Goal: Task Accomplishment & Management: Use online tool/utility

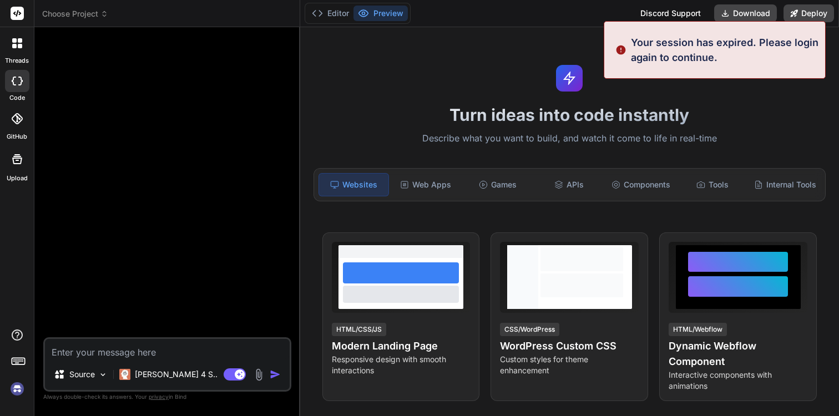
click at [656, 9] on div "Discord Support" at bounding box center [670, 13] width 74 height 18
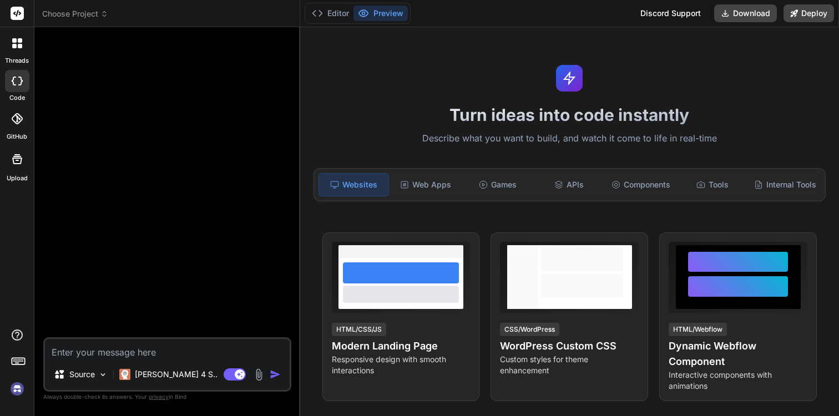
click at [6, 389] on div at bounding box center [17, 363] width 34 height 70
click at [16, 391] on img at bounding box center [17, 388] width 19 height 19
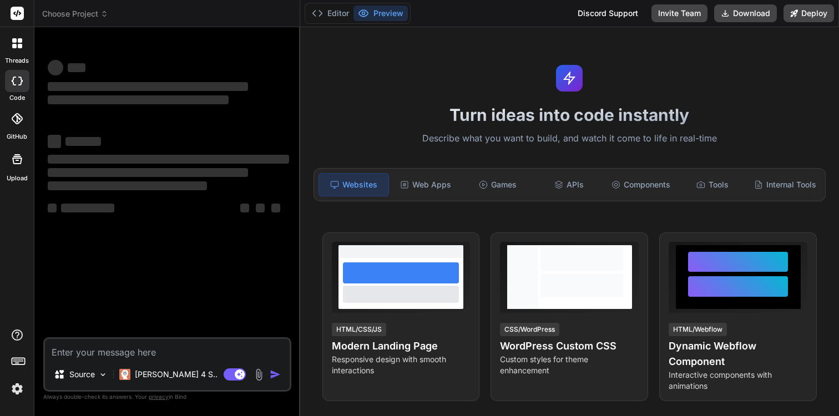
type textarea "x"
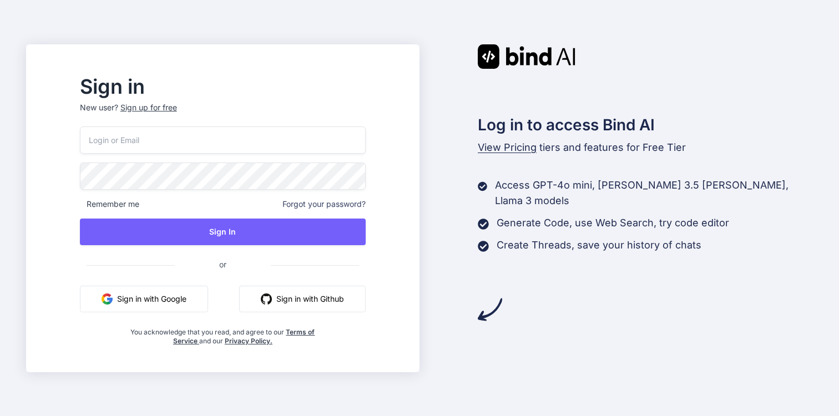
type input "thanhan.lee.11@gmail.com"
click at [205, 300] on button "Sign in with Google" at bounding box center [144, 299] width 128 height 27
click at [502, 215] on p "Generate Code, use Web Search, try code editor" at bounding box center [612, 223] width 232 height 16
click at [183, 297] on button "Sign in with Google" at bounding box center [144, 299] width 128 height 27
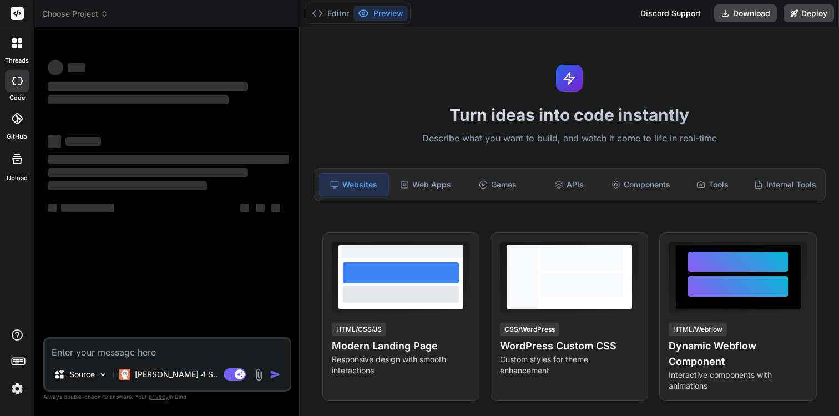
click at [21, 393] on img at bounding box center [17, 388] width 19 height 19
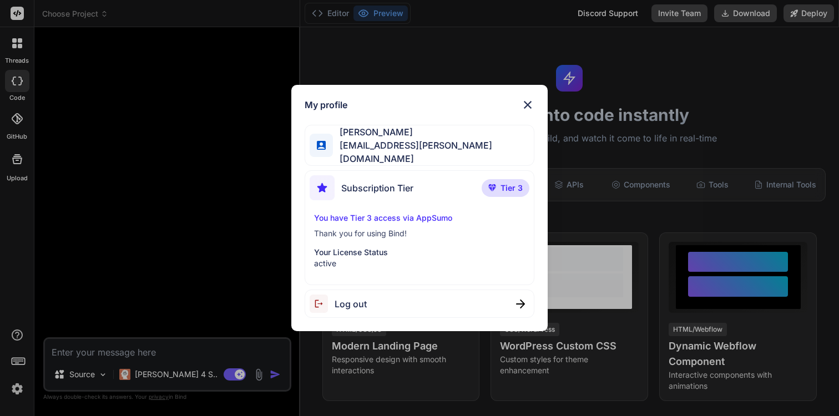
click at [225, 229] on div "My profile Lê [PERSON_NAME] An [EMAIL_ADDRESS][PERSON_NAME][DOMAIN_NAME] Subscr…" at bounding box center [419, 208] width 839 height 416
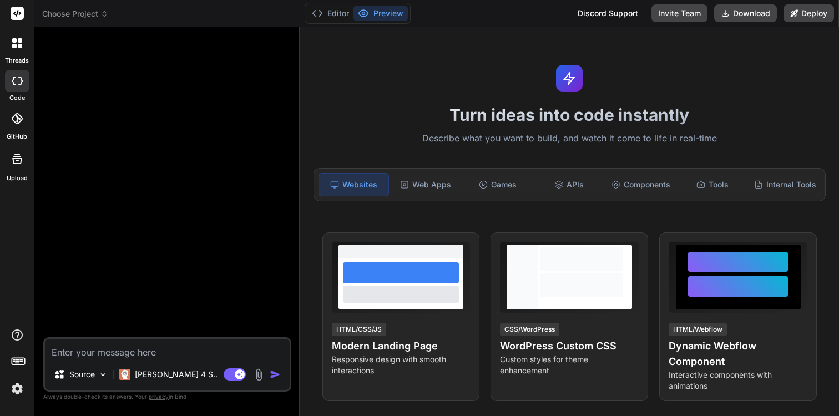
click at [23, 391] on img at bounding box center [17, 388] width 19 height 19
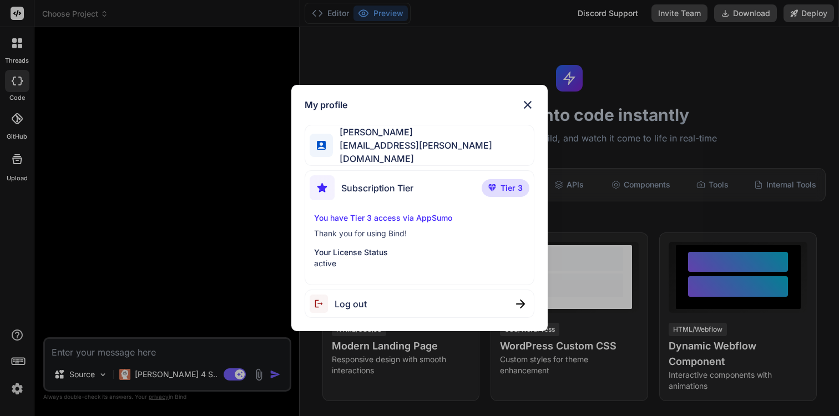
click at [136, 285] on div "My profile Lê Thanh An thanhan.lee.11@gmail.com Subscription Tier Tier 3 You ha…" at bounding box center [419, 208] width 839 height 416
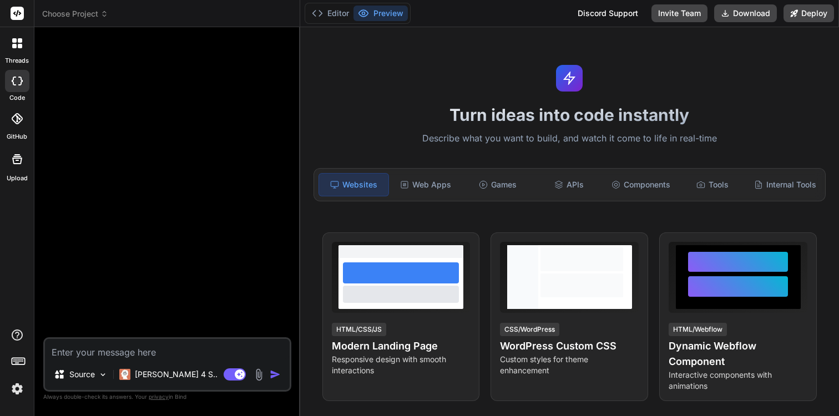
click at [17, 357] on icon at bounding box center [19, 361] width 16 height 16
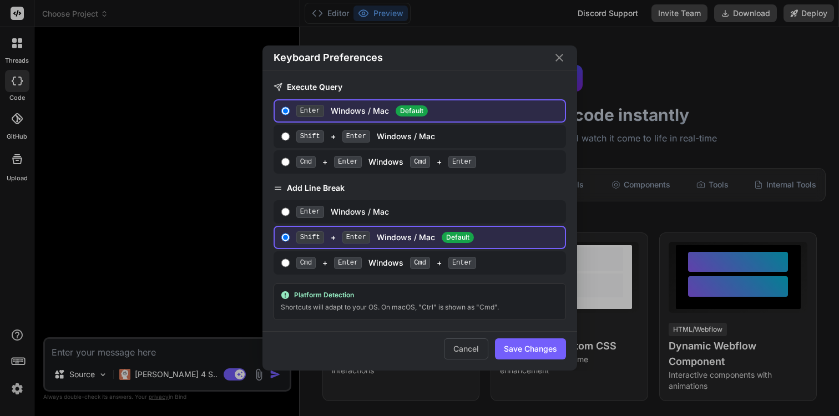
click at [141, 263] on div "Keyboard Preferences Execute Query Enter Windows / Mac Default Shift + Enter Wi…" at bounding box center [419, 208] width 839 height 416
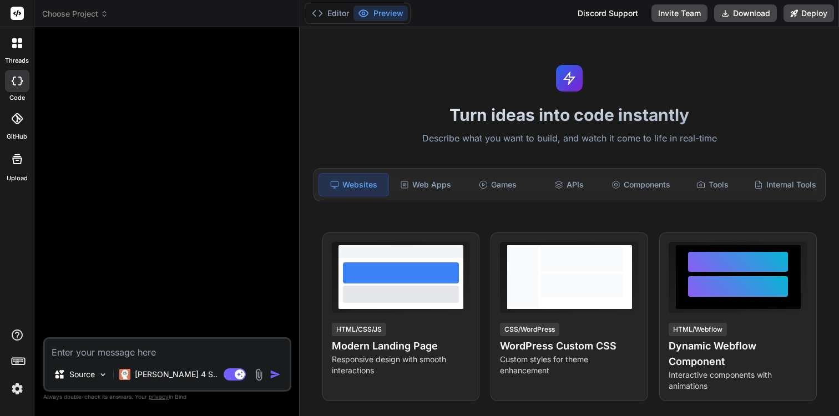
click at [237, 225] on div at bounding box center [168, 186] width 246 height 301
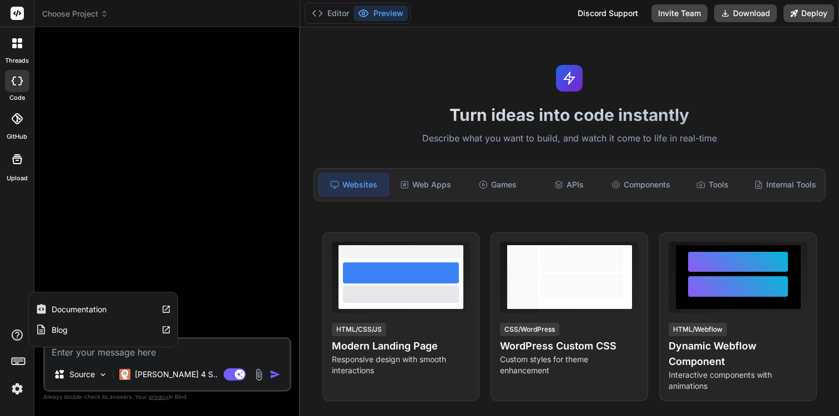
click at [63, 308] on label "Documentation" at bounding box center [79, 309] width 55 height 11
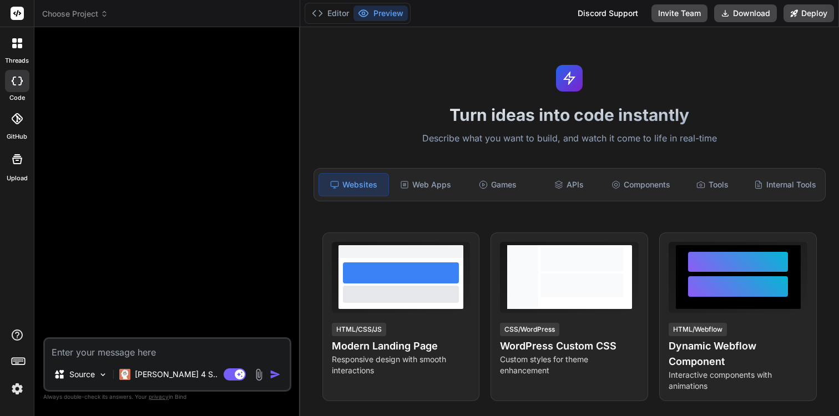
click at [23, 135] on label "GitHub" at bounding box center [17, 136] width 21 height 9
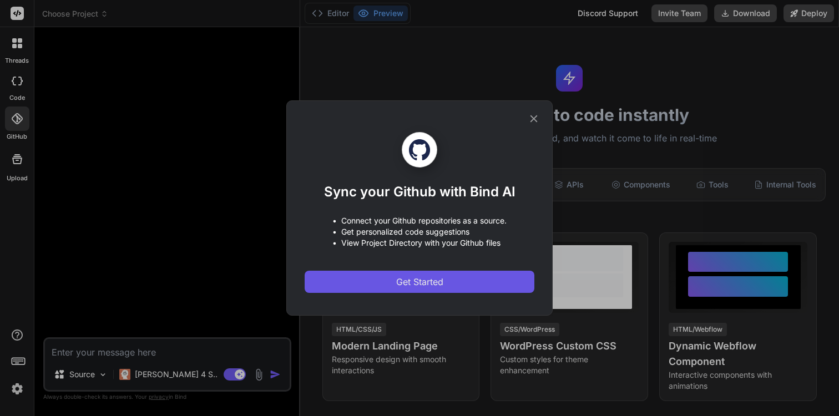
click at [390, 278] on button "Get Started" at bounding box center [420, 282] width 230 height 22
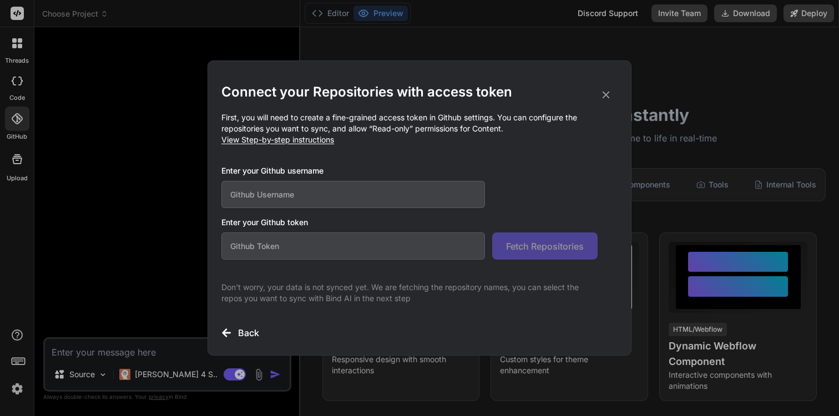
click at [393, 190] on input "text" at bounding box center [352, 194] width 263 height 27
click at [604, 100] on icon at bounding box center [606, 95] width 12 height 12
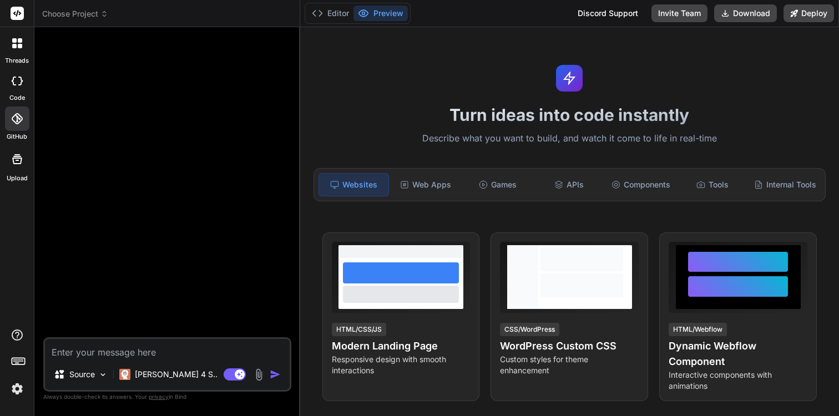
click at [76, 21] on header "Choose Project Created with Pixso." at bounding box center [167, 13] width 266 height 27
click at [83, 14] on span "Choose Project" at bounding box center [75, 13] width 66 height 11
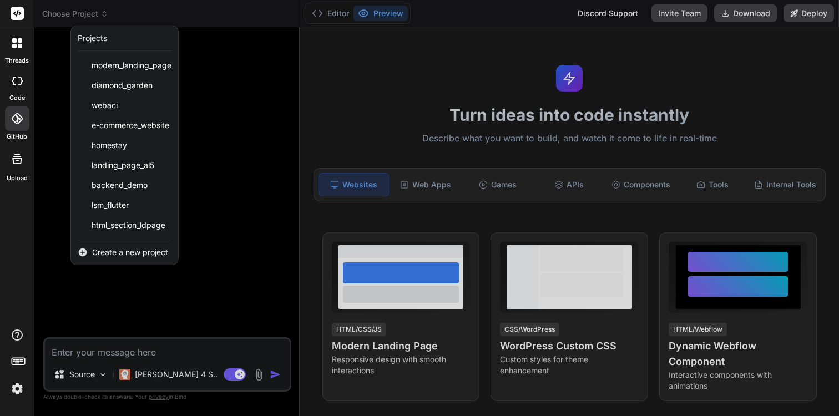
click at [12, 175] on label "Upload" at bounding box center [17, 178] width 21 height 9
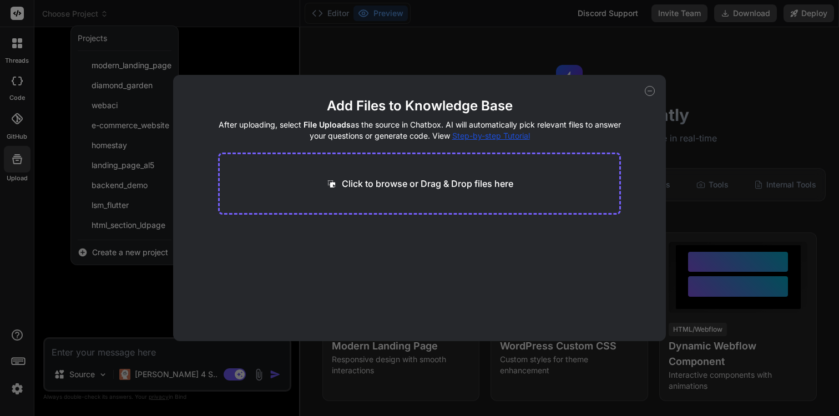
click at [87, 124] on div "Add Files to Knowledge Base After uploading, select File Uploads as the source …" at bounding box center [419, 208] width 839 height 416
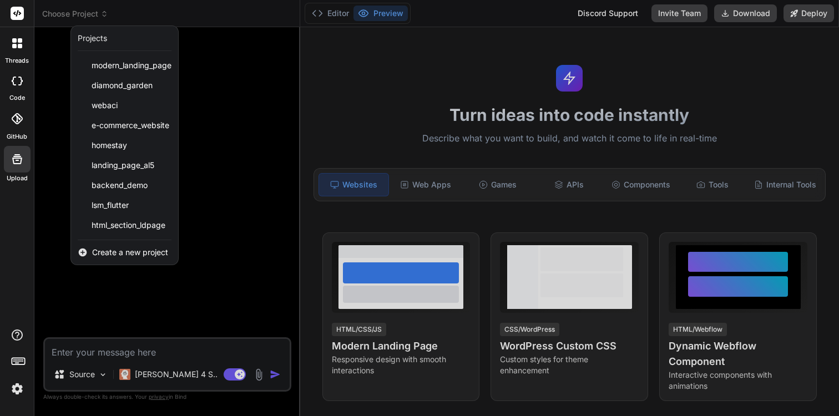
click at [21, 58] on label "threads" at bounding box center [17, 60] width 24 height 9
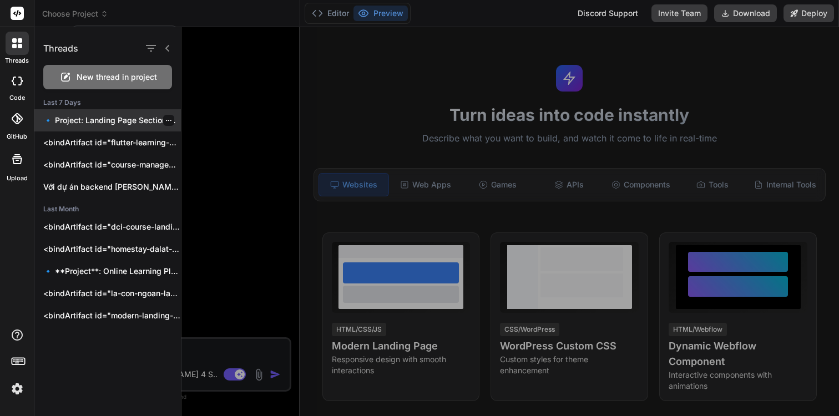
click at [166, 125] on div at bounding box center [168, 120] width 11 height 11
click at [166, 121] on icon "button" at bounding box center [168, 120] width 7 height 7
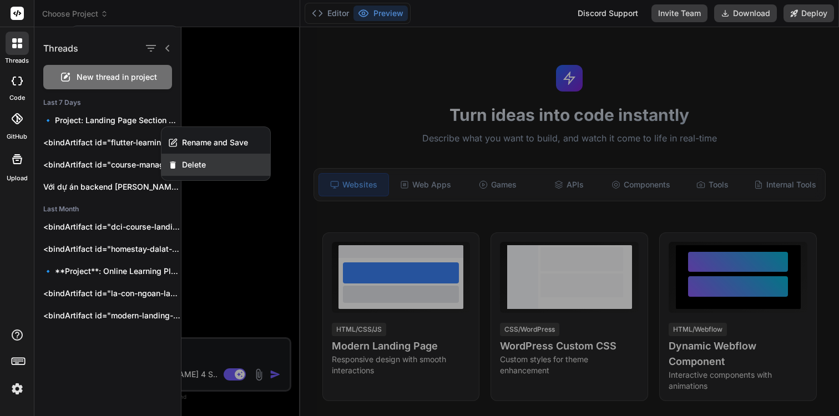
click at [184, 163] on span "Delete" at bounding box center [194, 164] width 24 height 11
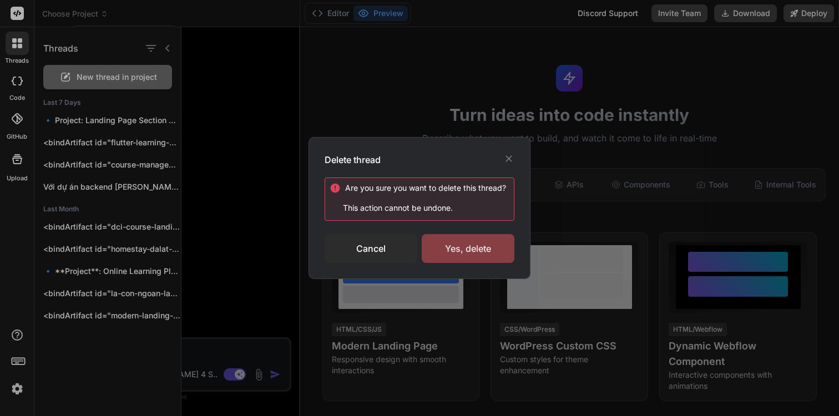
click at [454, 241] on div "Yes, delete" at bounding box center [468, 248] width 93 height 29
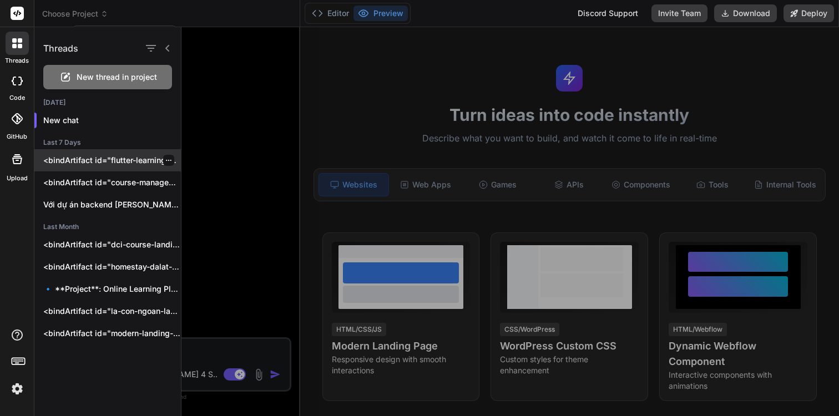
click at [167, 156] on div at bounding box center [168, 160] width 11 height 11
click at [138, 161] on p "<bindArtifact id="flutter-learning-management" title="Flutter Learning Manageme…" at bounding box center [112, 160] width 138 height 11
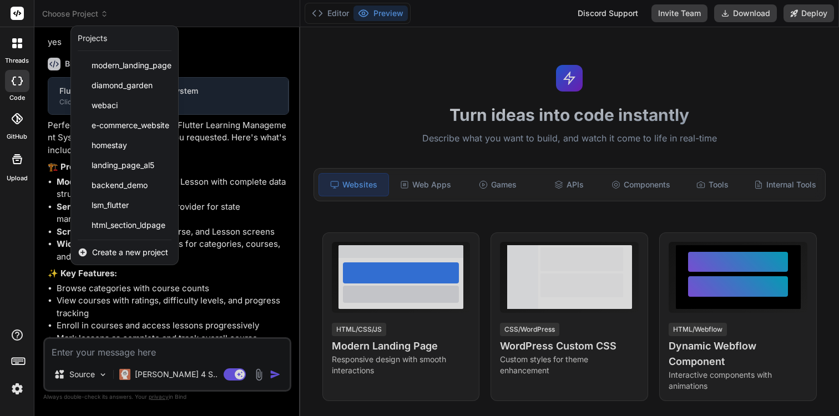
scroll to position [295, 0]
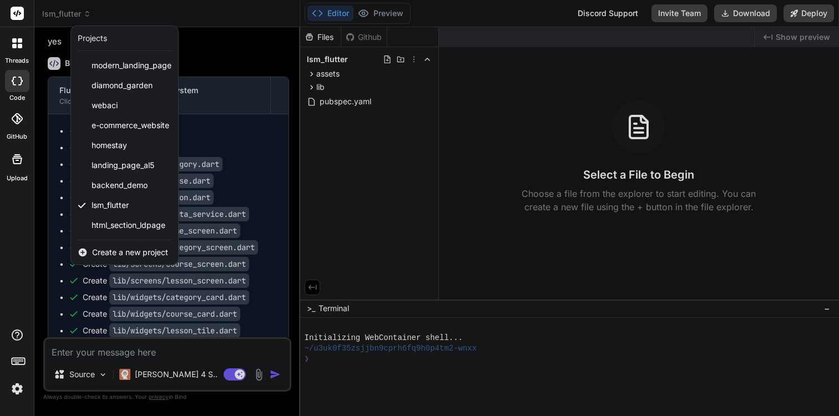
click at [241, 85] on div at bounding box center [419, 208] width 839 height 416
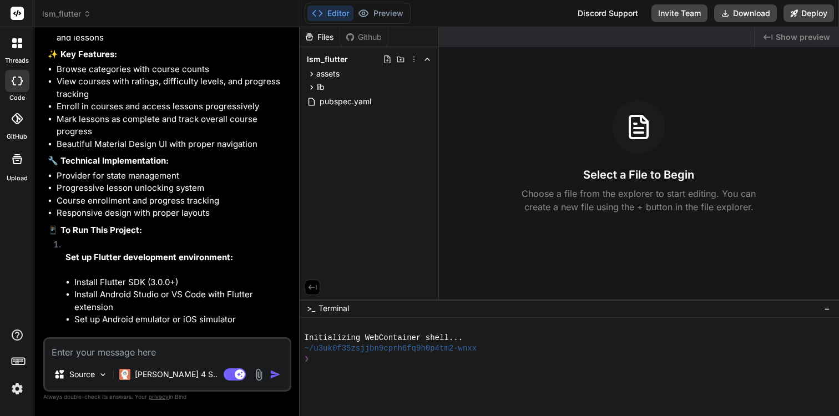
scroll to position [989, 0]
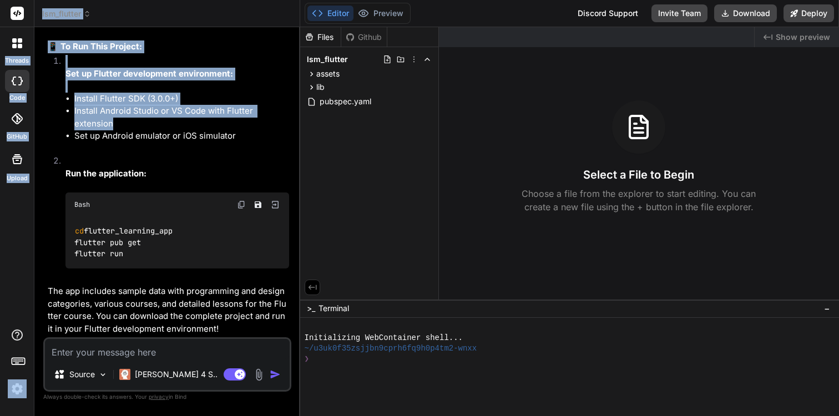
drag, startPoint x: 16, startPoint y: 47, endPoint x: 164, endPoint y: 124, distance: 166.7
click at [164, 121] on div "threads code GitHub Upload lsm_flutter Created with Pixso. Bind AI Web Search C…" at bounding box center [419, 208] width 839 height 416
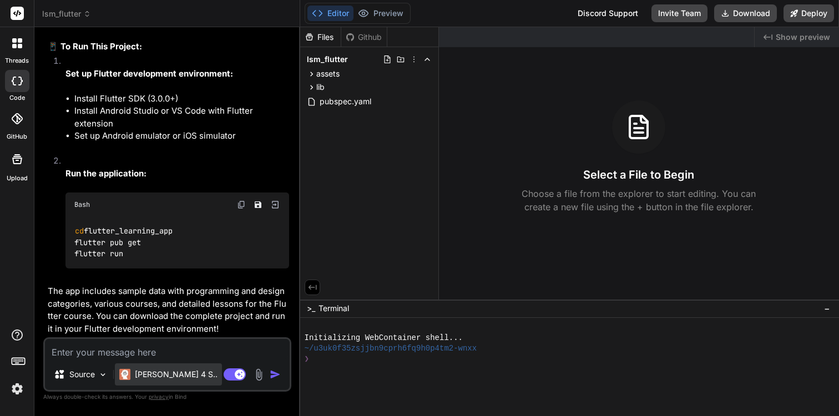
click at [137, 380] on div "[PERSON_NAME] 4 S.." at bounding box center [168, 374] width 107 height 22
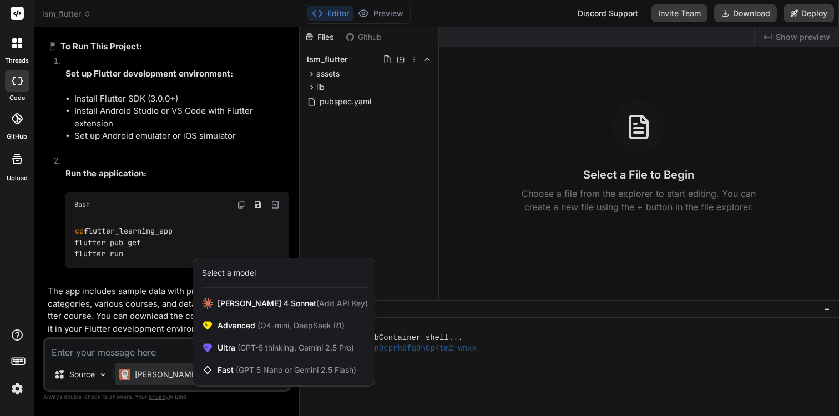
click at [17, 53] on div at bounding box center [17, 43] width 23 height 23
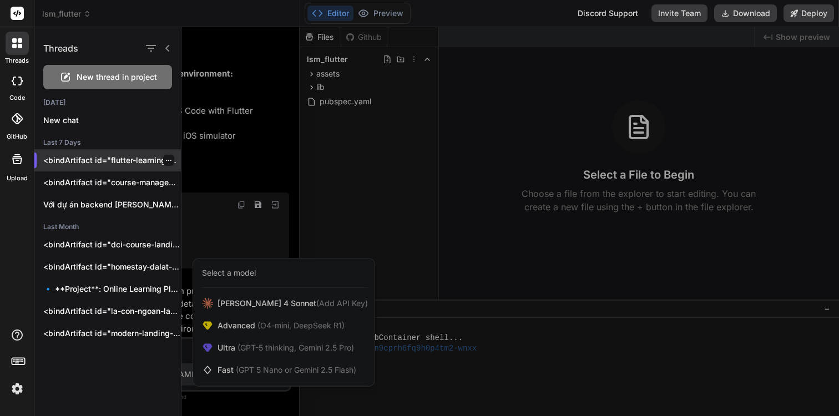
click at [165, 160] on icon "button" at bounding box center [168, 160] width 7 height 7
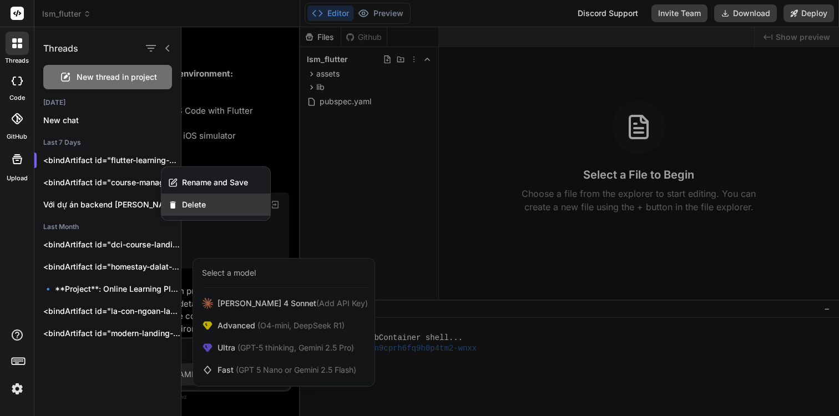
click at [187, 206] on span "Delete" at bounding box center [194, 204] width 24 height 11
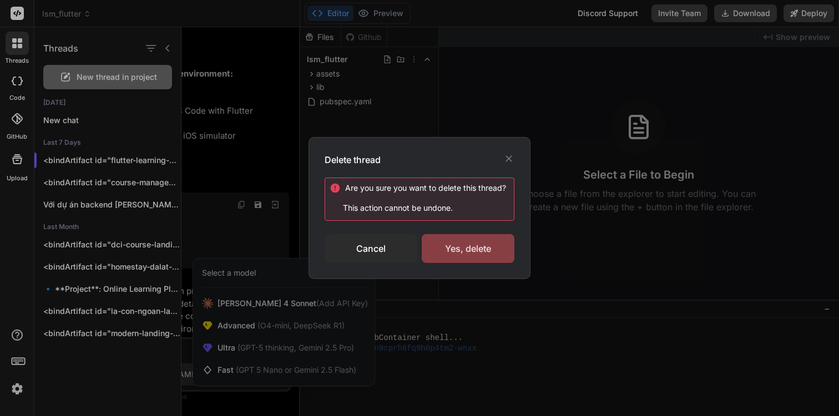
click at [484, 249] on div "Yes, delete" at bounding box center [468, 248] width 93 height 29
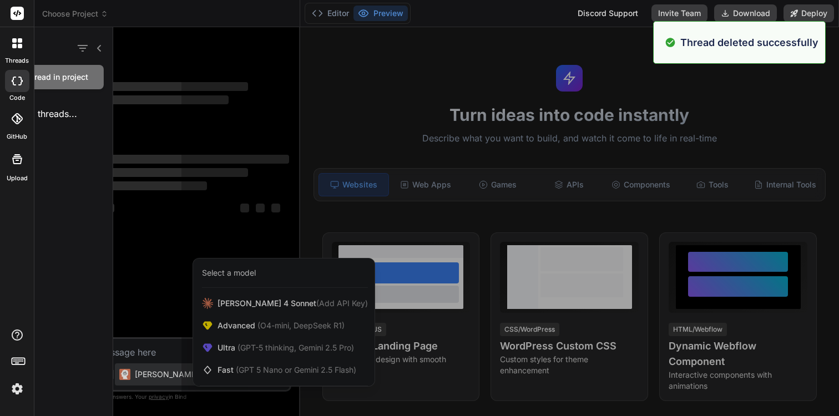
scroll to position [0, 0]
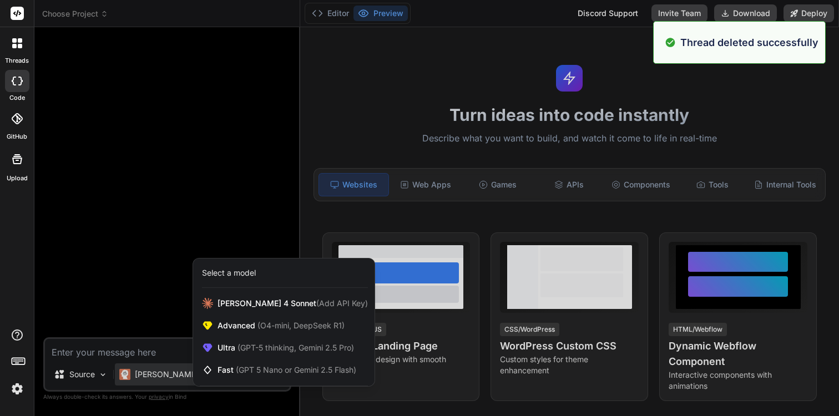
click at [24, 46] on div at bounding box center [17, 43] width 23 height 23
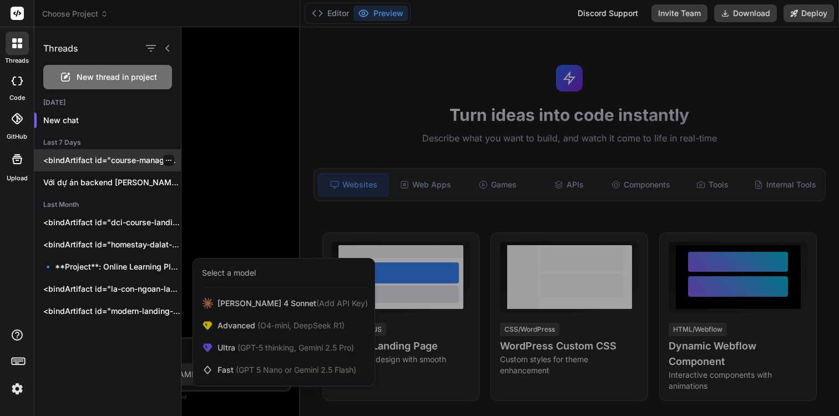
click at [165, 159] on icon "button" at bounding box center [168, 160] width 7 height 7
click at [125, 162] on p "<bindArtifact id="course-management-backend" title="Course Management Backend A…" at bounding box center [112, 160] width 138 height 11
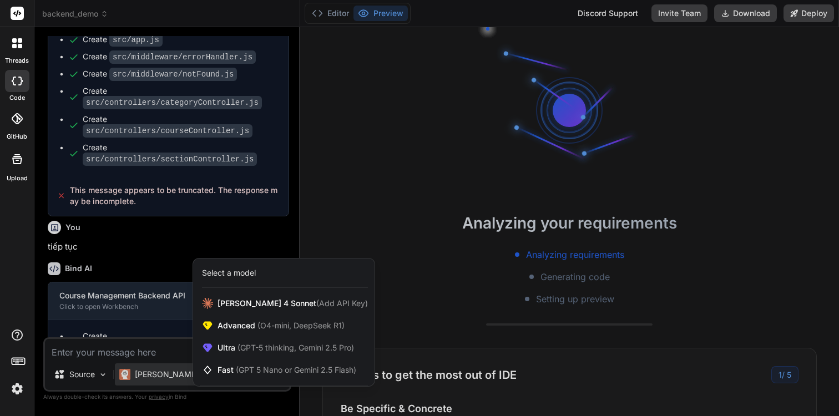
scroll to position [52, 0]
click at [127, 160] on div at bounding box center [419, 208] width 839 height 416
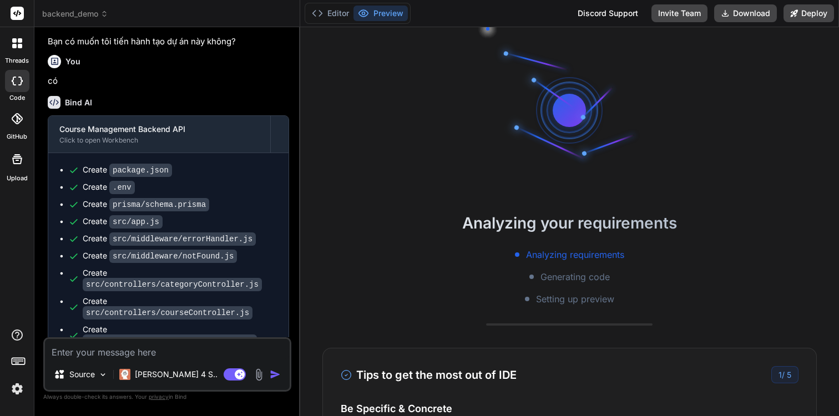
scroll to position [0, 0]
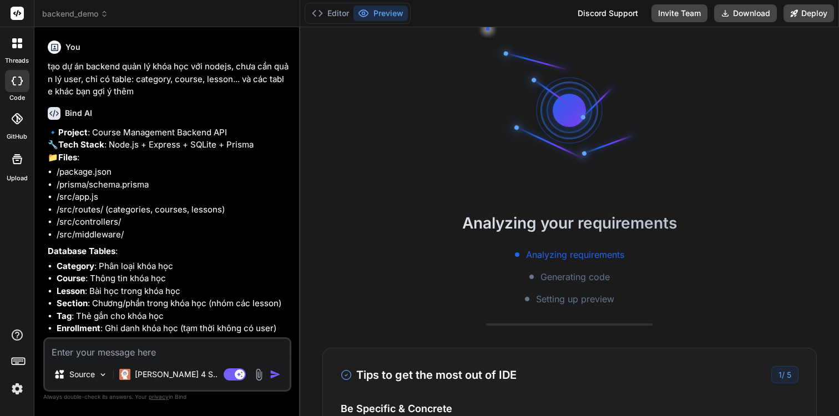
click at [20, 52] on div at bounding box center [17, 43] width 23 height 23
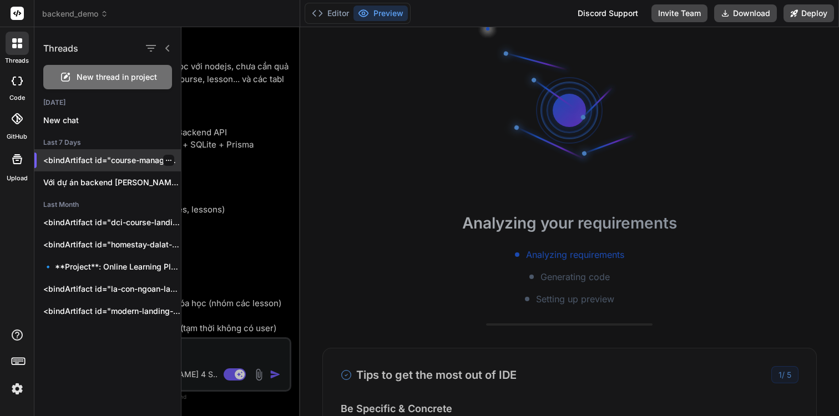
click at [168, 156] on div at bounding box center [168, 160] width 11 height 11
click at [165, 158] on icon "button" at bounding box center [168, 160] width 7 height 7
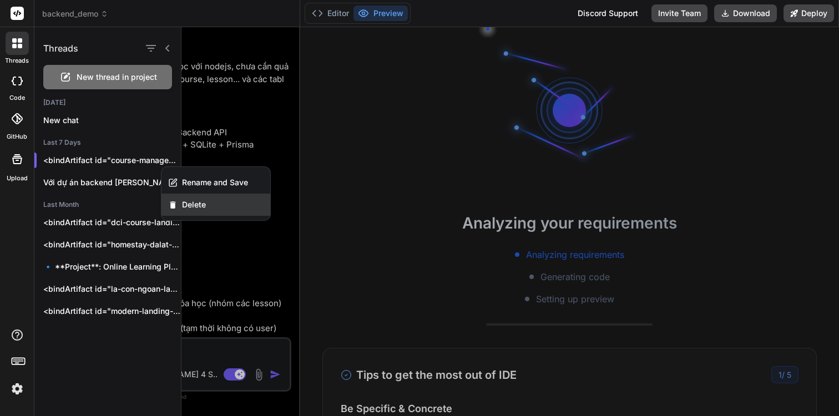
click at [186, 196] on div "Delete" at bounding box center [215, 205] width 109 height 22
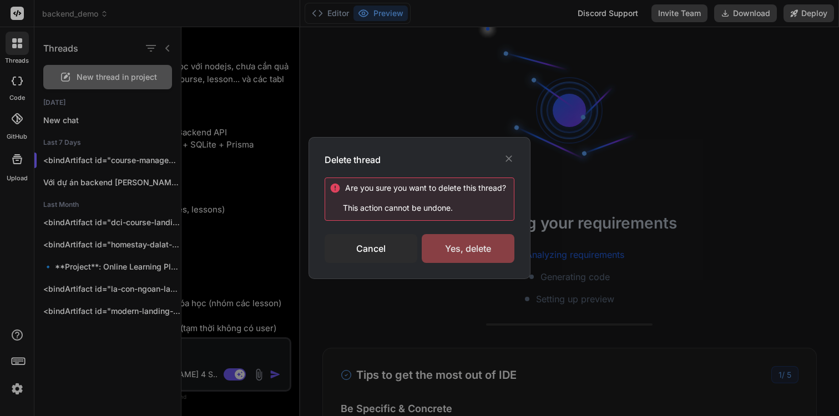
click at [490, 256] on div "Yes, delete" at bounding box center [468, 248] width 93 height 29
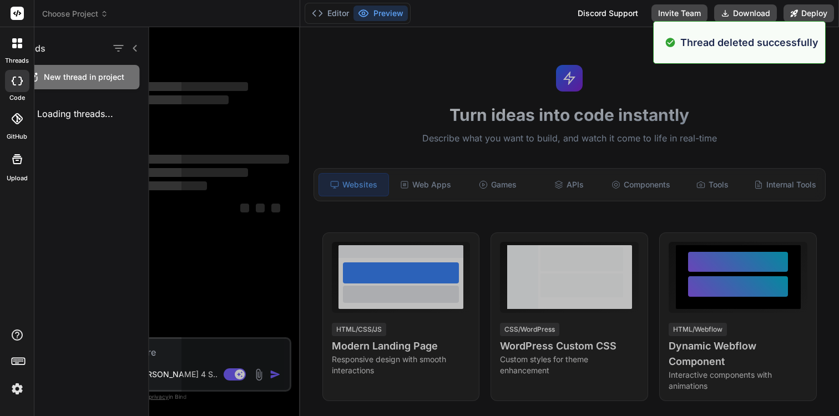
scroll to position [94, 0]
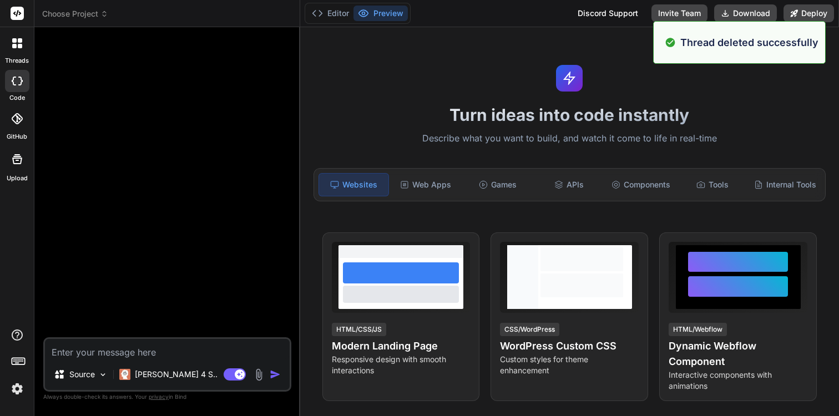
click at [15, 49] on div at bounding box center [17, 43] width 23 height 23
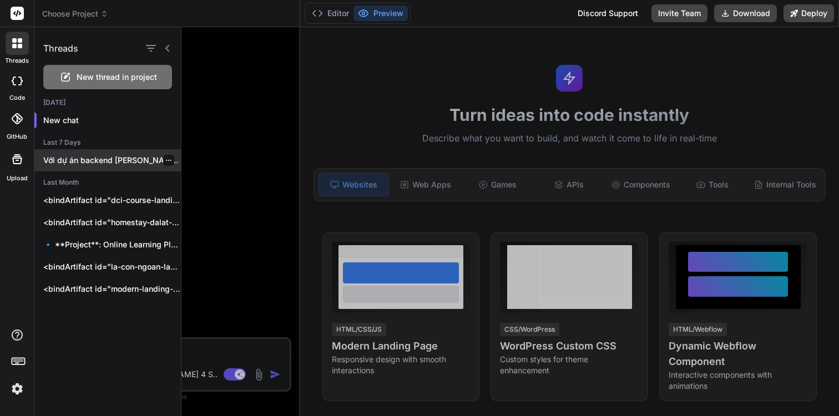
click at [118, 164] on p "Với dự án backend trong IDE Web..." at bounding box center [112, 160] width 138 height 11
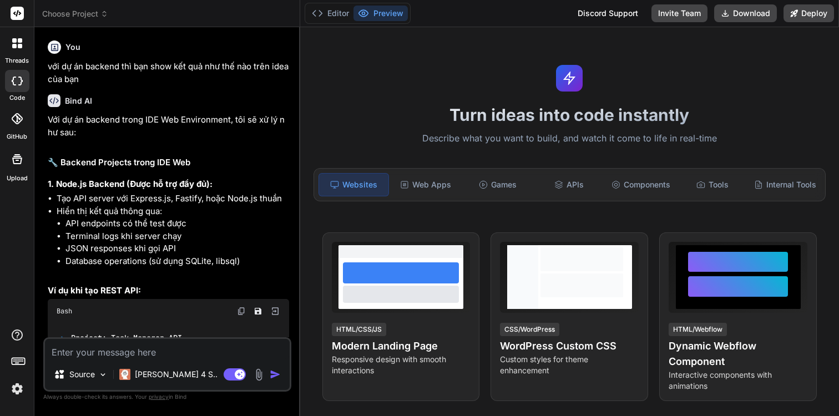
scroll to position [136, 0]
click at [18, 45] on icon at bounding box center [20, 46] width 4 height 4
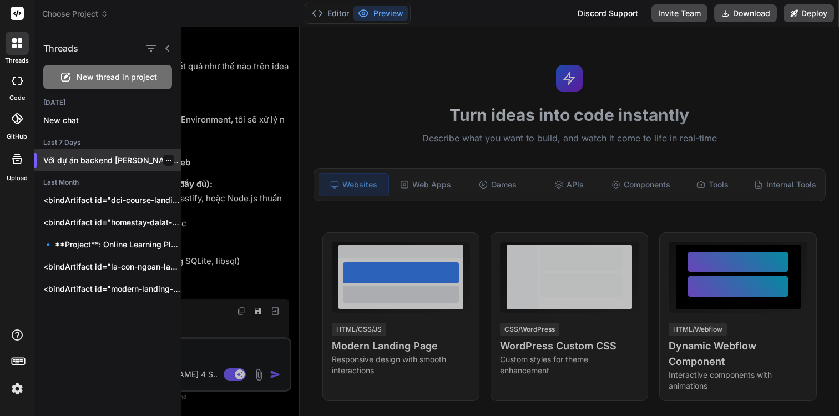
click at [166, 159] on icon "button" at bounding box center [168, 160] width 7 height 7
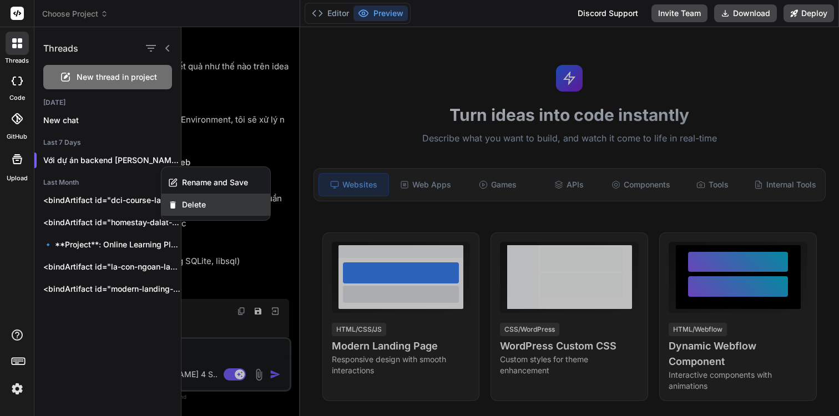
click at [186, 206] on span "Delete" at bounding box center [194, 204] width 24 height 11
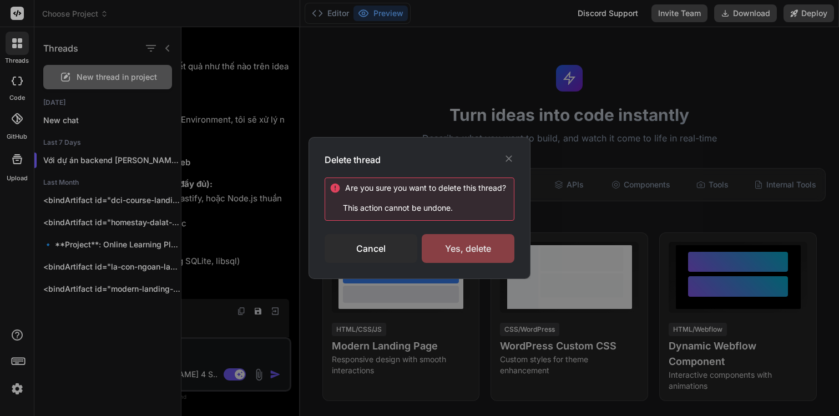
click at [445, 243] on div "Yes, delete" at bounding box center [468, 248] width 93 height 29
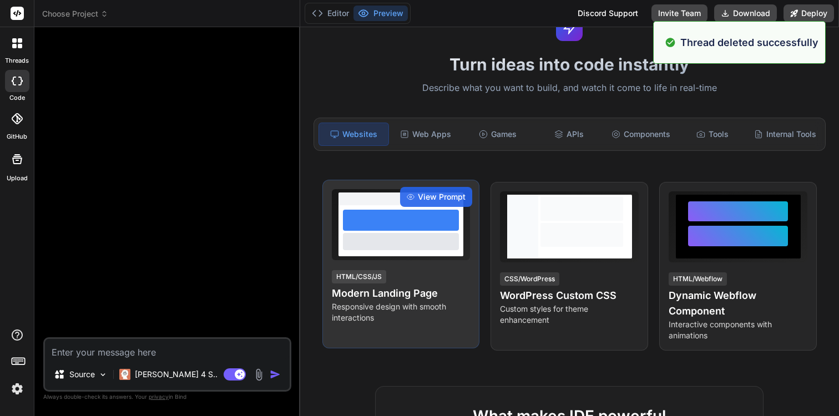
scroll to position [0, 0]
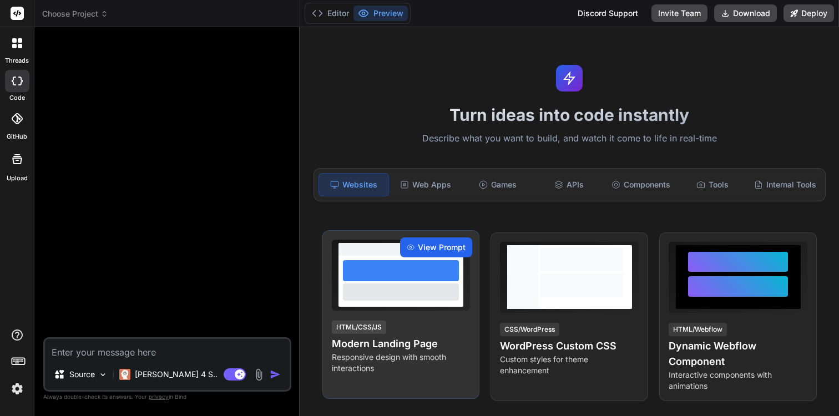
click at [445, 250] on span "View Prompt" at bounding box center [442, 247] width 48 height 11
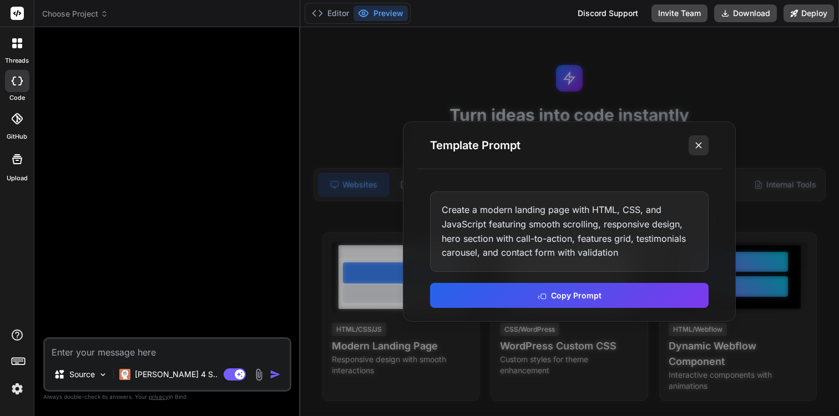
click at [696, 145] on icon at bounding box center [698, 145] width 11 height 11
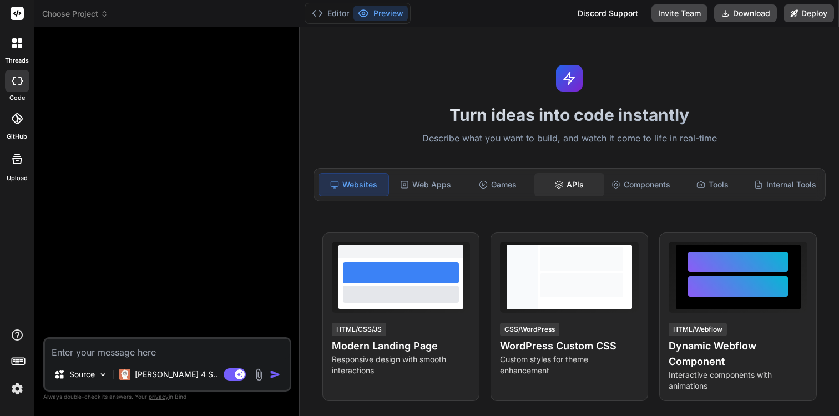
click at [580, 194] on div "APIs" at bounding box center [568, 184] width 69 height 23
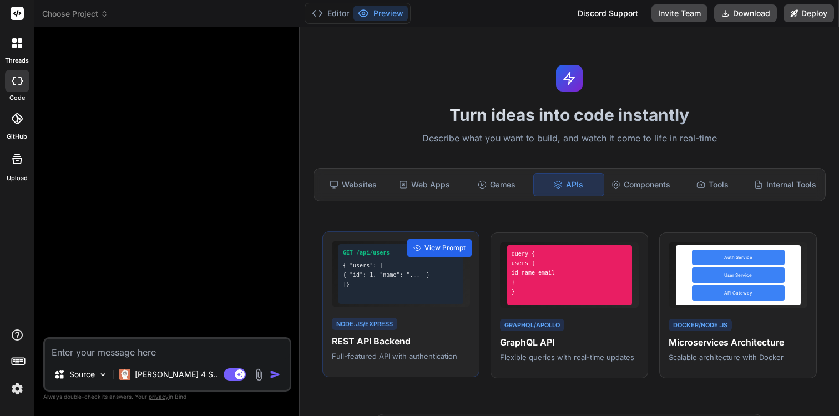
click at [438, 243] on span "View Prompt" at bounding box center [444, 248] width 41 height 10
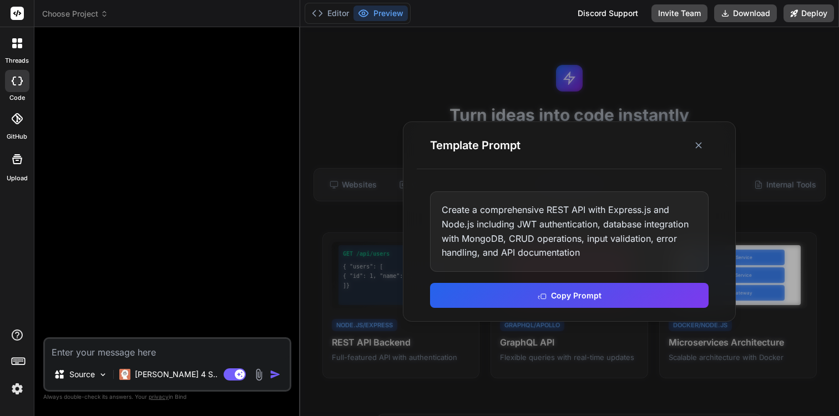
click at [494, 235] on div "Create a comprehensive REST API with Express.js and Node.js including JWT authe…" at bounding box center [569, 231] width 278 height 80
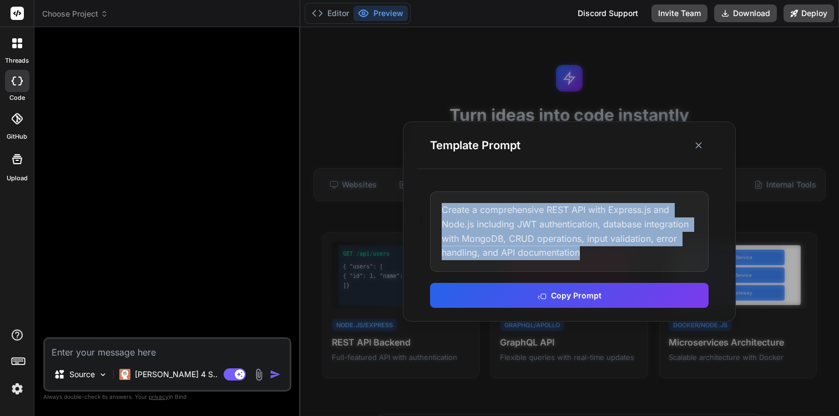
click at [494, 235] on div "Create a comprehensive REST API with Express.js and Node.js including JWT authe…" at bounding box center [569, 231] width 278 height 80
click at [703, 148] on icon at bounding box center [698, 145] width 11 height 11
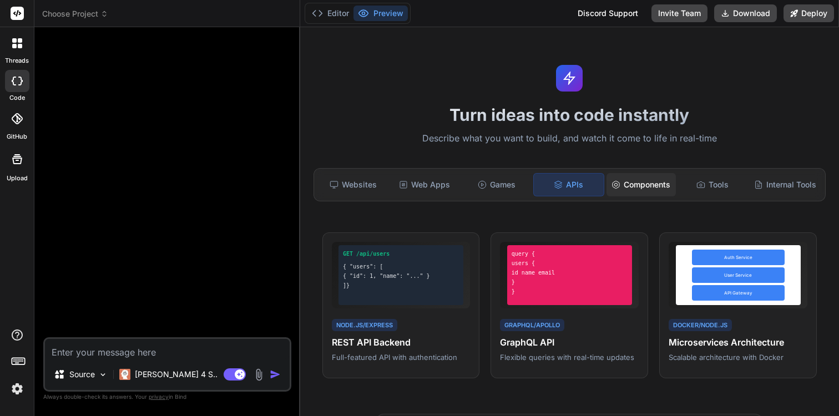
click at [641, 184] on div "Components" at bounding box center [640, 184] width 69 height 23
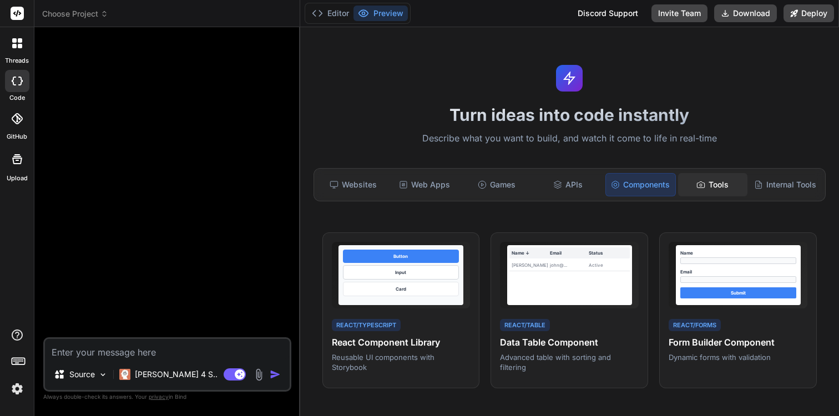
click at [690, 188] on div "Tools" at bounding box center [712, 184] width 69 height 23
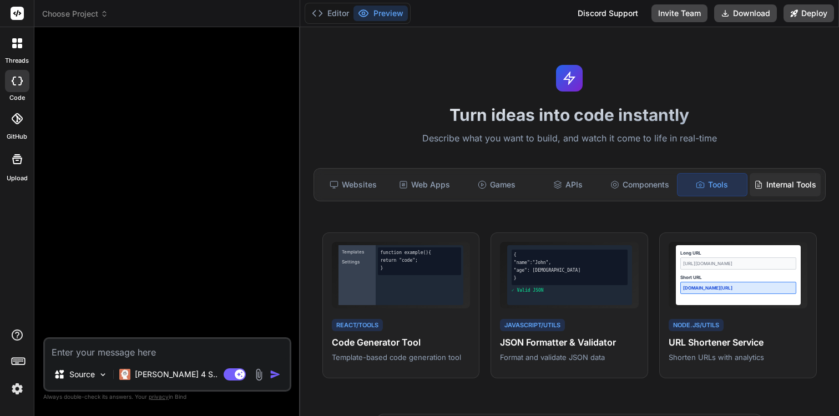
click at [769, 178] on div "Internal Tools" at bounding box center [784, 184] width 71 height 23
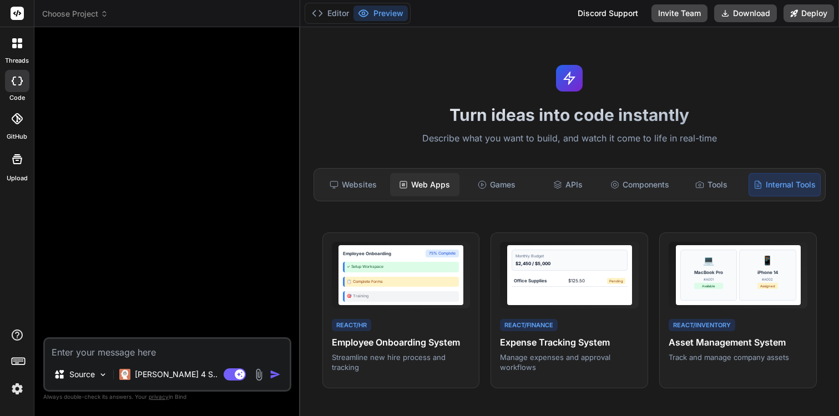
click at [402, 190] on div "Web Apps" at bounding box center [424, 184] width 69 height 23
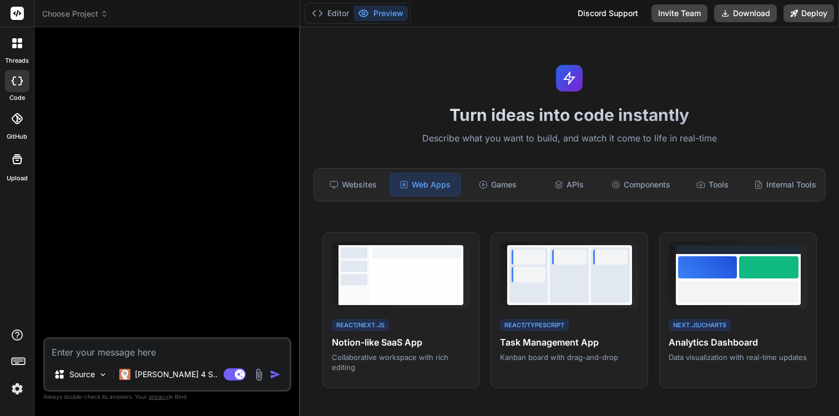
click at [9, 118] on div at bounding box center [17, 119] width 24 height 24
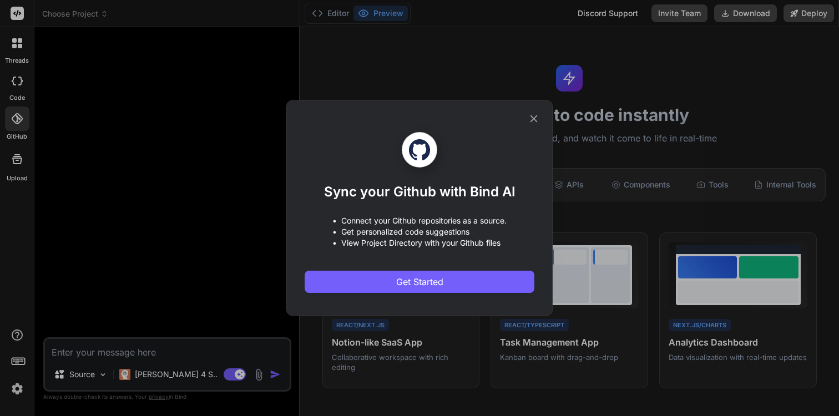
click at [537, 123] on icon at bounding box center [534, 119] width 12 height 12
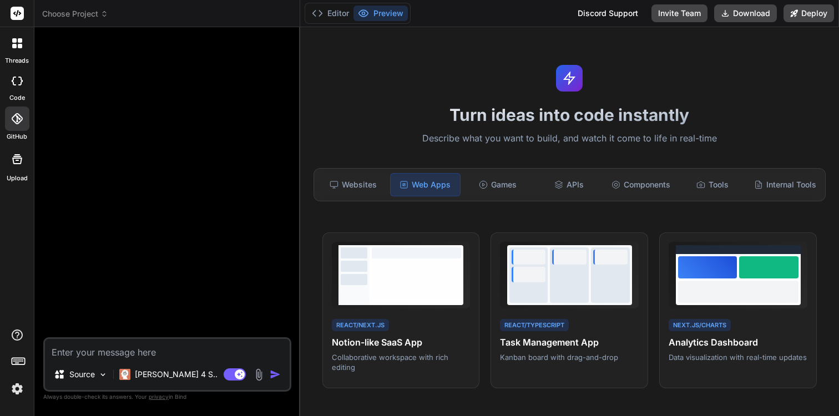
click at [14, 155] on icon at bounding box center [17, 159] width 10 height 10
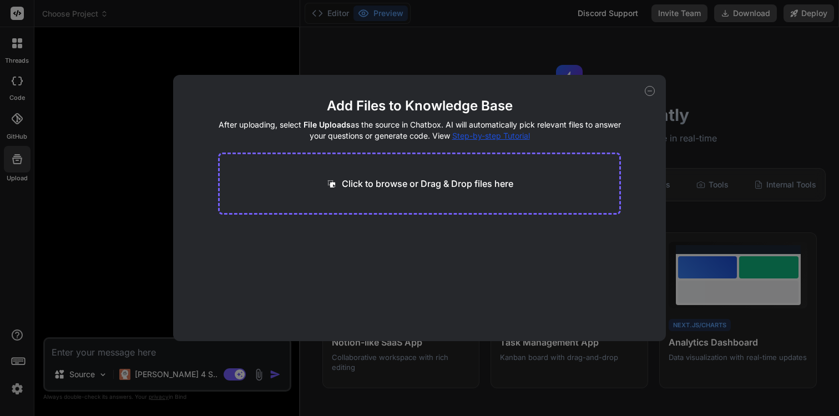
click at [650, 90] on icon at bounding box center [650, 91] width 10 height 10
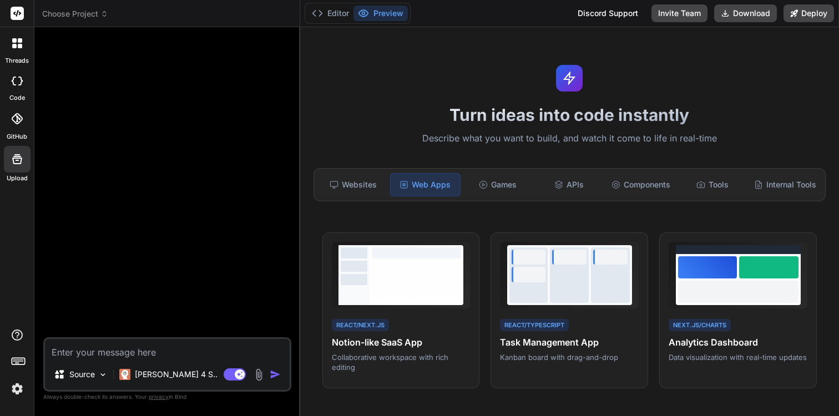
click at [21, 47] on icon at bounding box center [20, 46] width 4 height 4
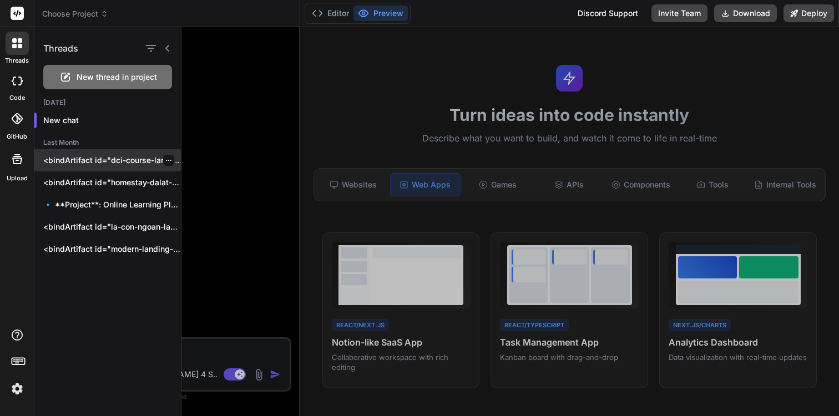
click at [166, 159] on icon "button" at bounding box center [168, 160] width 7 height 7
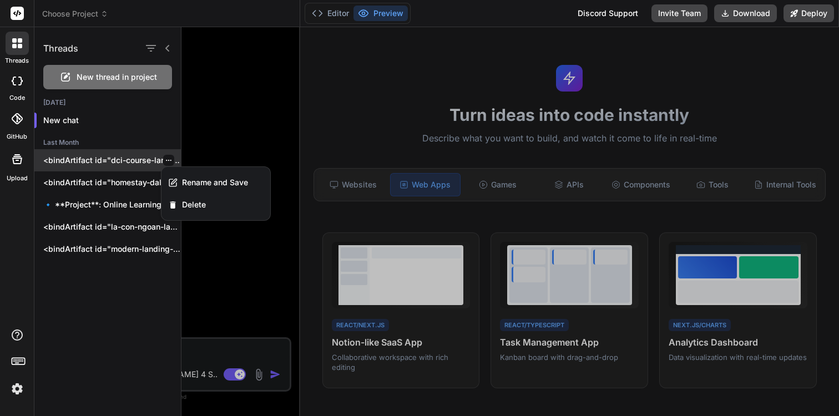
click at [116, 165] on p "<bindArtifact id="dci-course-landing" title="DCI Global Course Landing Page">..." at bounding box center [112, 160] width 138 height 11
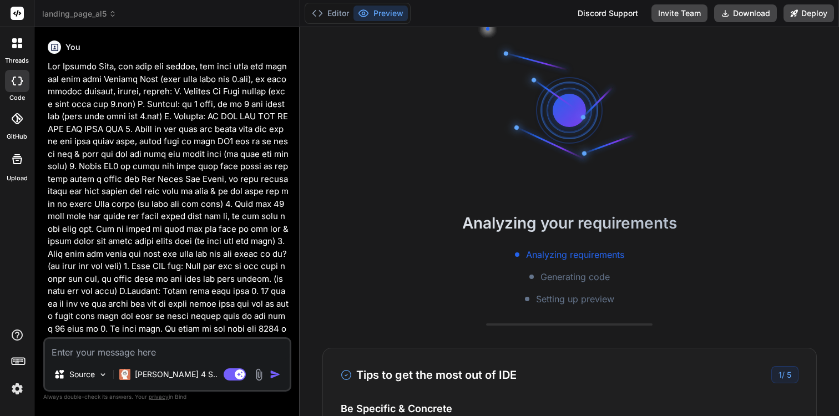
click at [12, 46] on icon at bounding box center [17, 43] width 10 height 10
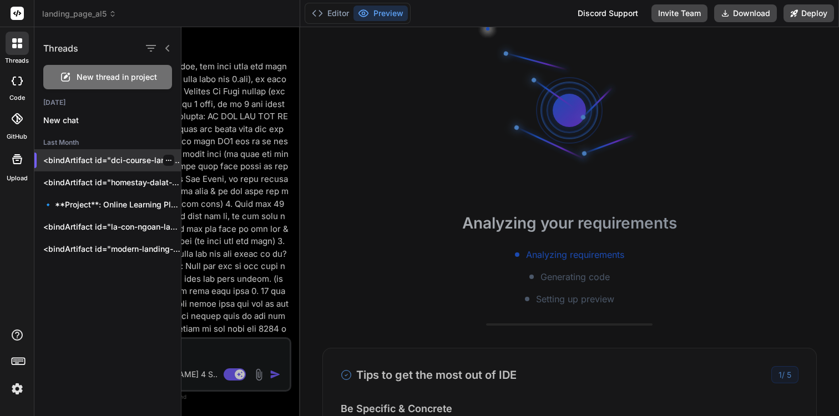
click at [165, 163] on icon "button" at bounding box center [168, 160] width 7 height 7
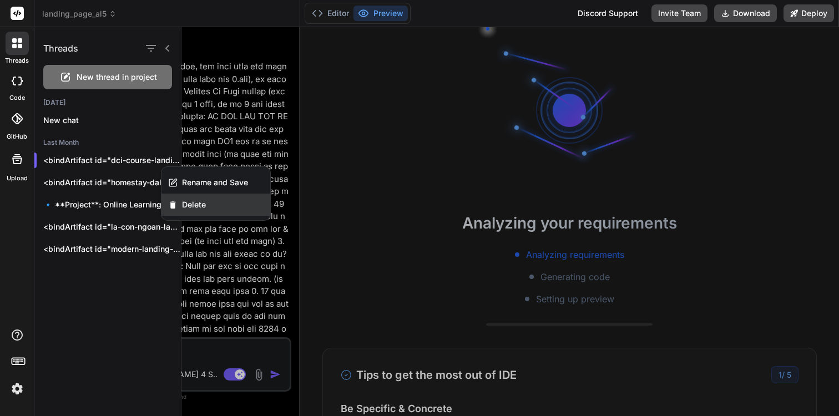
click at [179, 197] on div "Delete" at bounding box center [215, 205] width 109 height 22
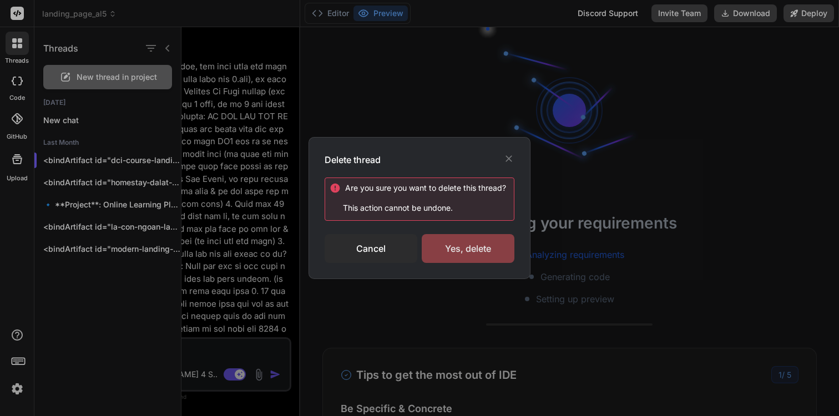
click at [472, 249] on div "Yes, delete" at bounding box center [468, 248] width 93 height 29
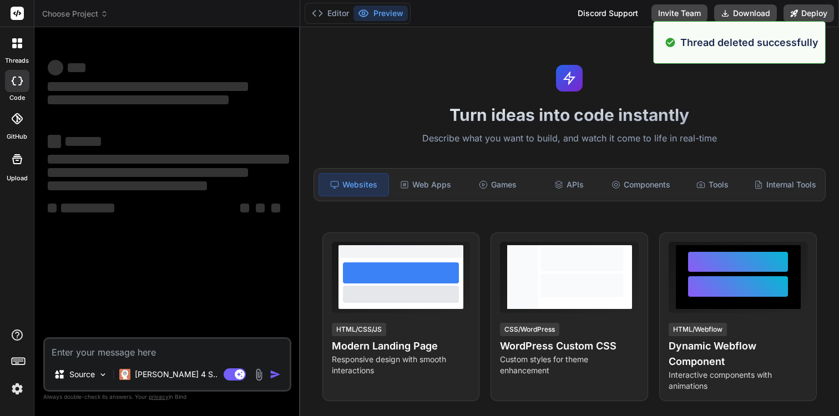
click at [20, 44] on icon at bounding box center [20, 46] width 4 height 4
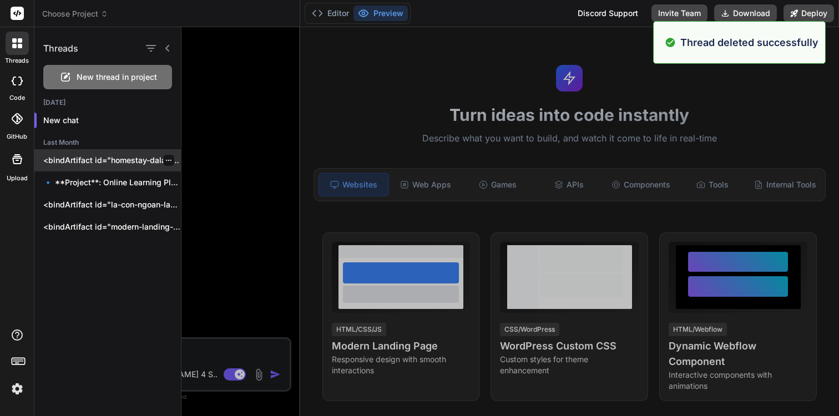
click at [80, 152] on div "<bindArtifact id="homestay-dalat-website" title="Homestay Đà Lạt Website"> <bin…" at bounding box center [107, 160] width 146 height 22
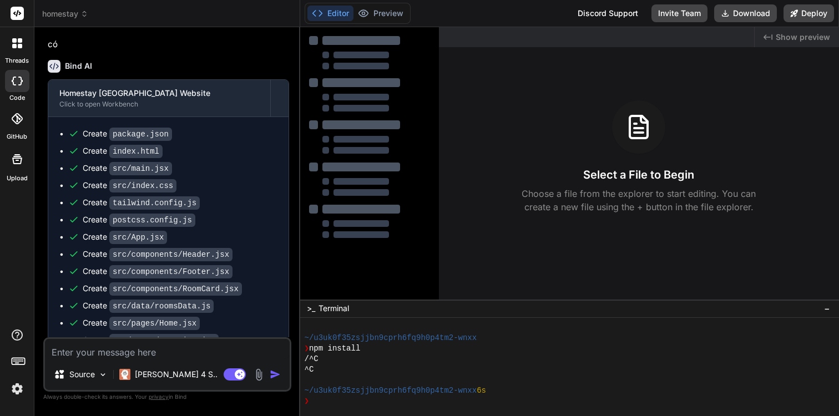
scroll to position [567, 0]
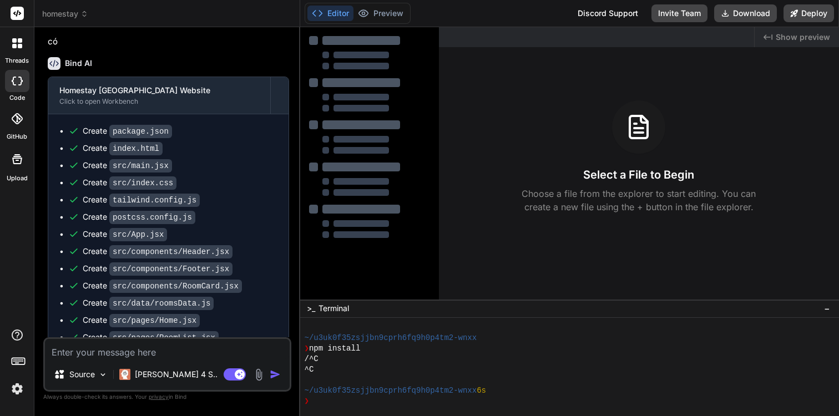
click at [20, 46] on icon at bounding box center [20, 46] width 4 height 4
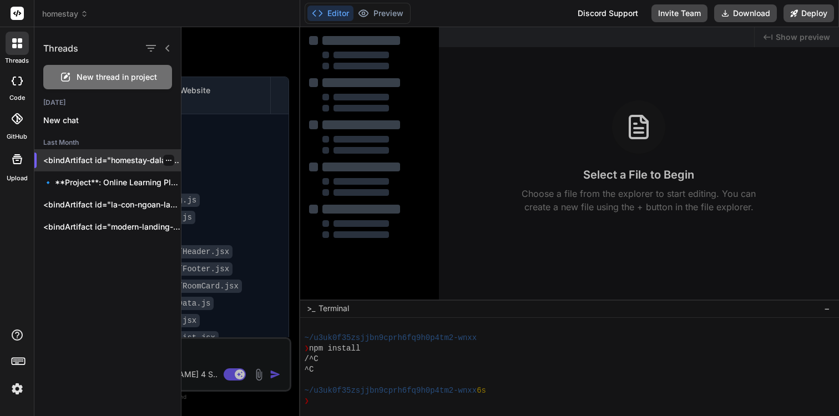
click at [165, 159] on icon "button" at bounding box center [168, 160] width 7 height 7
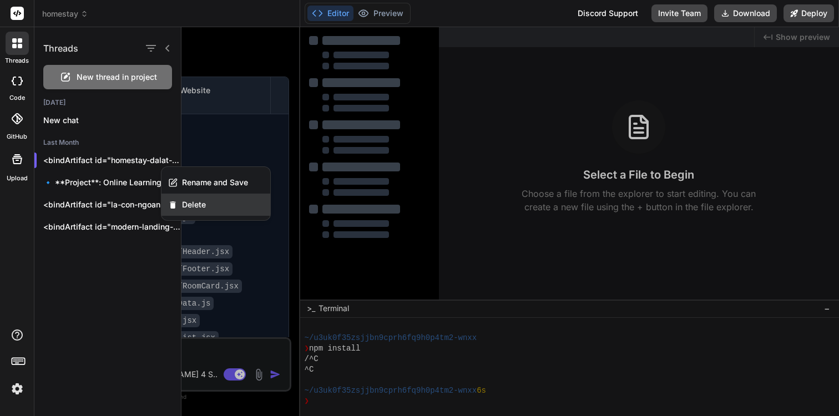
click at [197, 208] on span "Delete" at bounding box center [194, 204] width 24 height 11
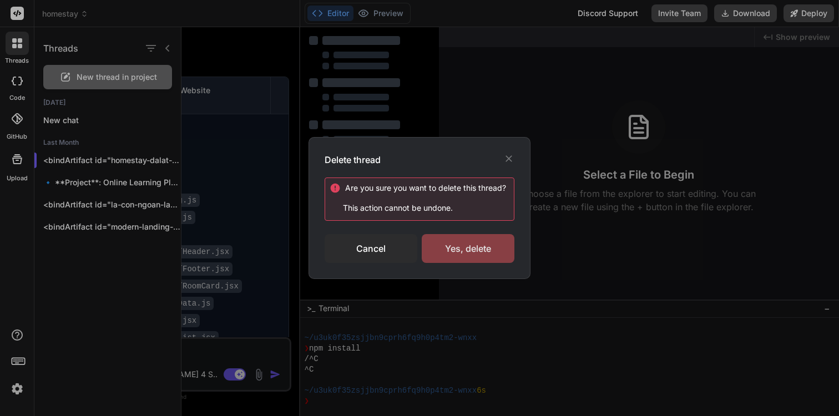
click at [476, 250] on div "Yes, delete" at bounding box center [468, 248] width 93 height 29
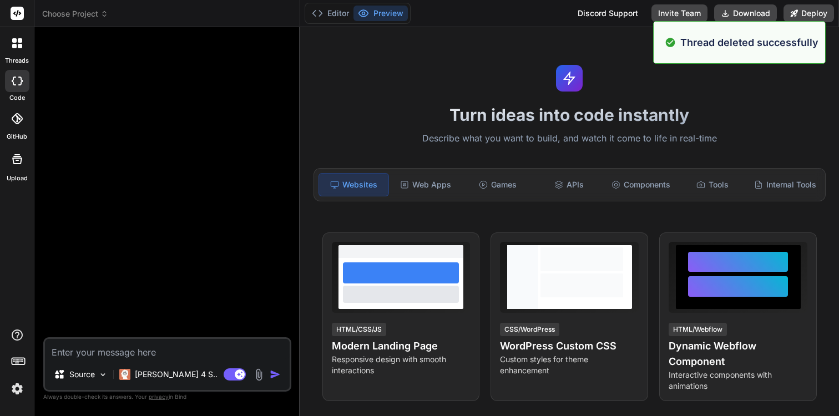
click at [12, 48] on icon at bounding box center [14, 46] width 4 height 4
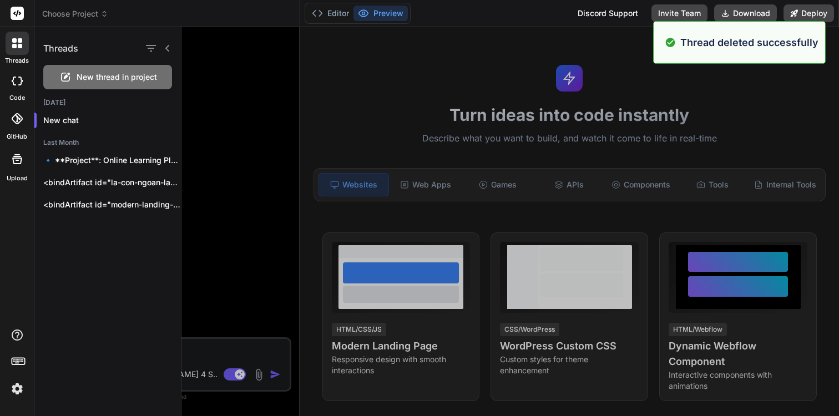
click at [70, 7] on header "Choose Project Created with Pixso." at bounding box center [167, 13] width 266 height 27
click at [70, 19] on header "Choose Project Created with Pixso." at bounding box center [167, 13] width 266 height 27
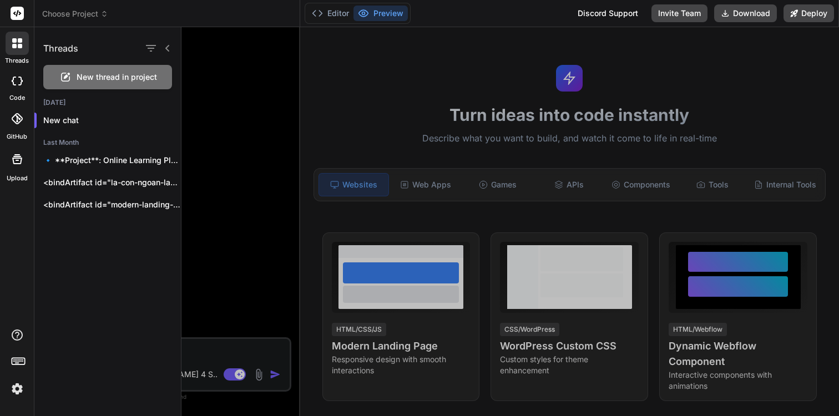
click at [75, 14] on span "Choose Project" at bounding box center [75, 13] width 66 height 11
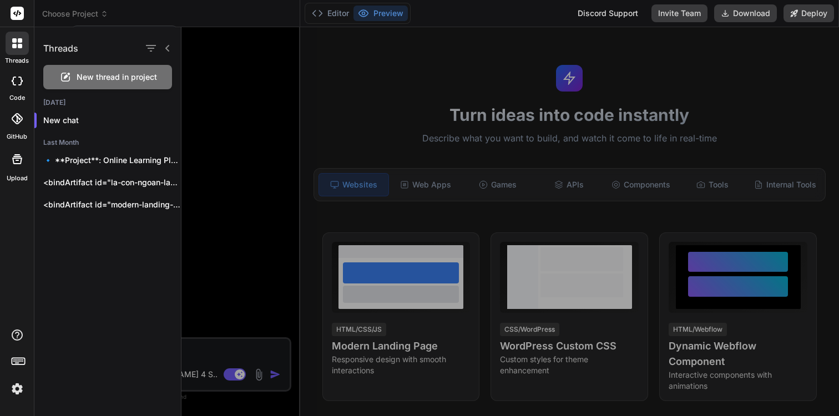
click at [86, 12] on div at bounding box center [419, 208] width 839 height 416
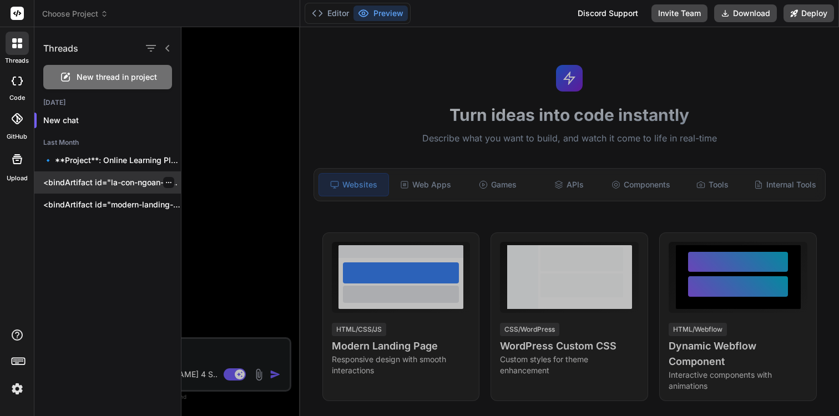
click at [152, 180] on p "<bindArtifact id="la-con-ngoan-landing-page" title="Landing Page - Là Con..." at bounding box center [112, 182] width 138 height 11
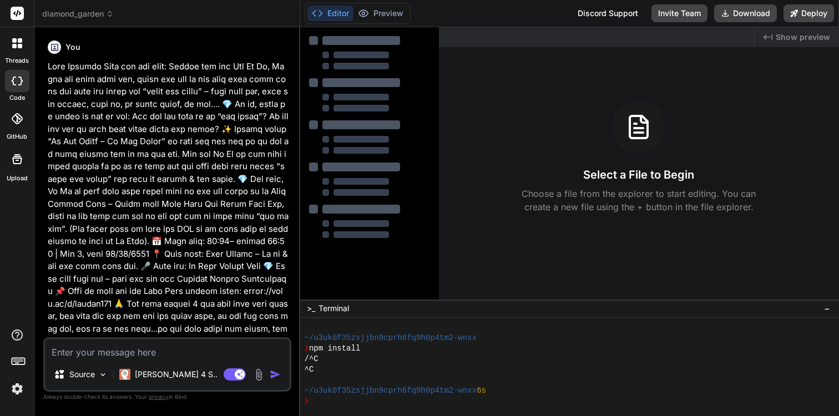
click at [24, 48] on div at bounding box center [17, 43] width 23 height 23
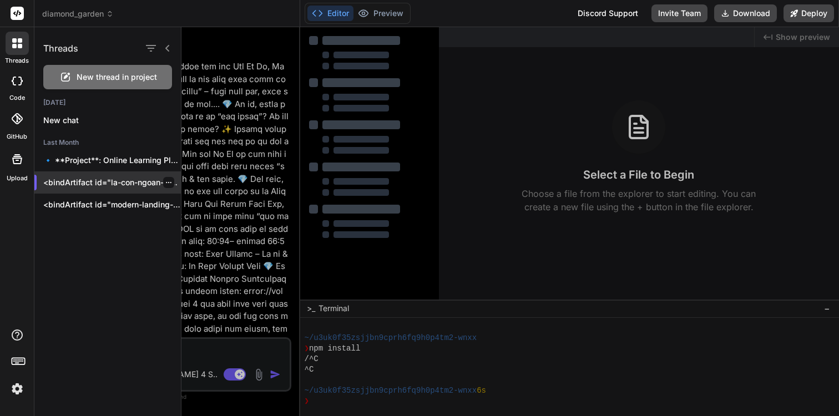
click at [164, 186] on div at bounding box center [168, 182] width 11 height 11
click at [165, 183] on icon "button" at bounding box center [168, 182] width 7 height 7
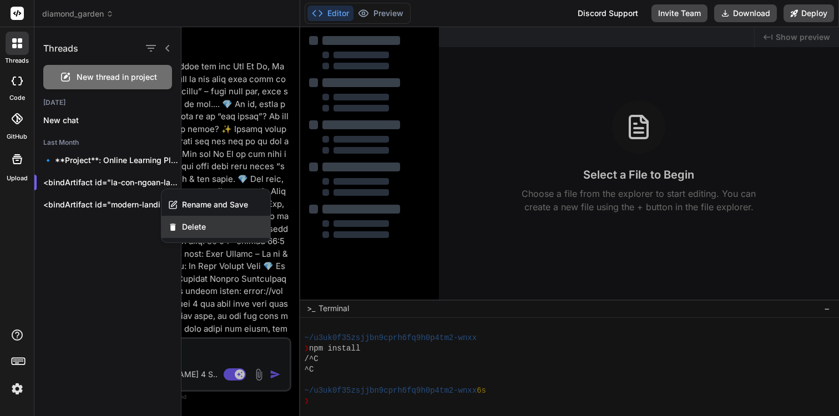
click at [184, 220] on div "Delete" at bounding box center [215, 227] width 109 height 22
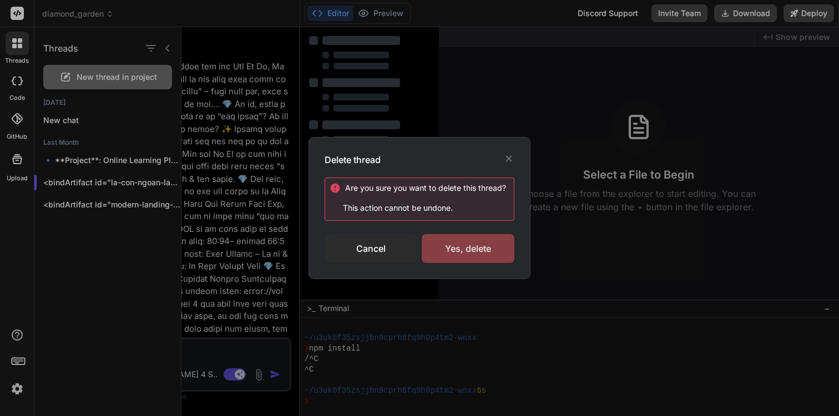
click at [450, 247] on div "Yes, delete" at bounding box center [468, 248] width 93 height 29
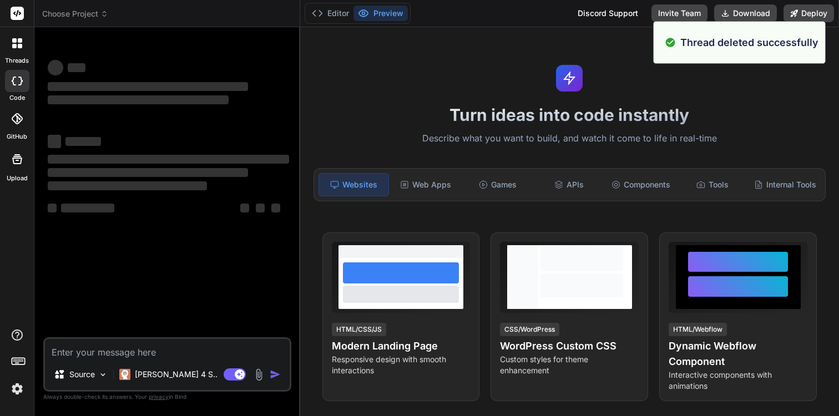
click at [14, 45] on icon at bounding box center [14, 46] width 4 height 4
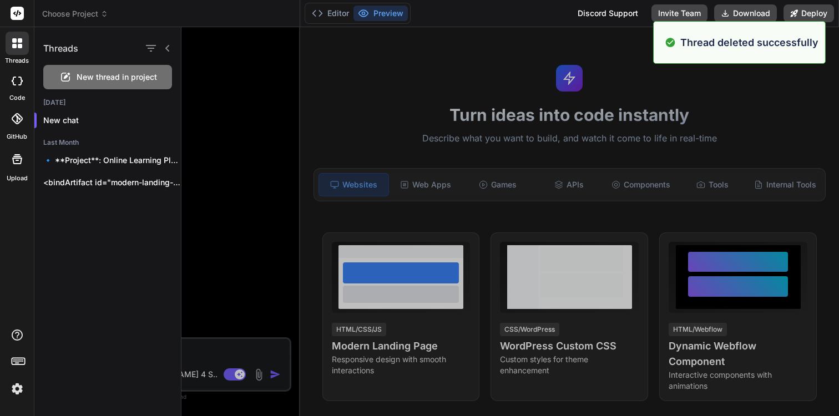
click at [76, 194] on div "Today New chat Last Month 🔹 **Project**: Online Learning Platform 🔧 **Tech... <…" at bounding box center [107, 149] width 146 height 102
click at [80, 190] on div "<bindArtifact id="modern-landing-page" title="Modern Landing Page"> <bindAction…" at bounding box center [107, 182] width 146 height 22
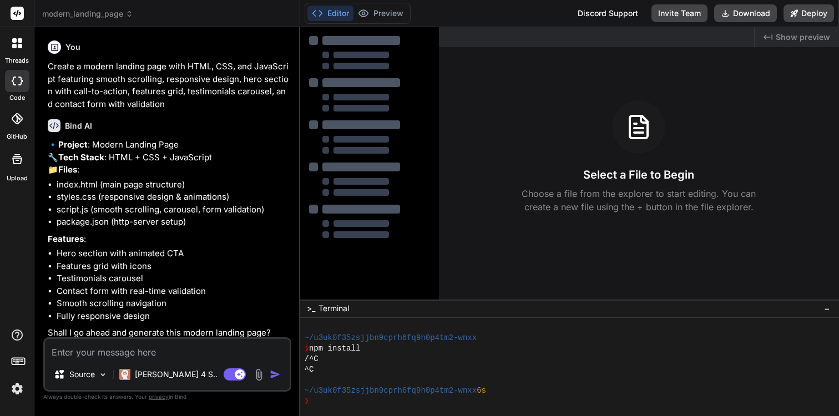
click at [15, 49] on div at bounding box center [17, 43] width 23 height 23
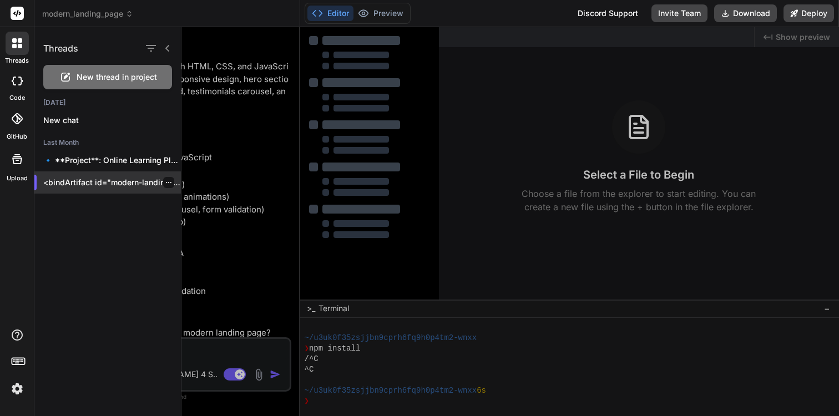
click at [166, 184] on icon "button" at bounding box center [168, 182] width 7 height 7
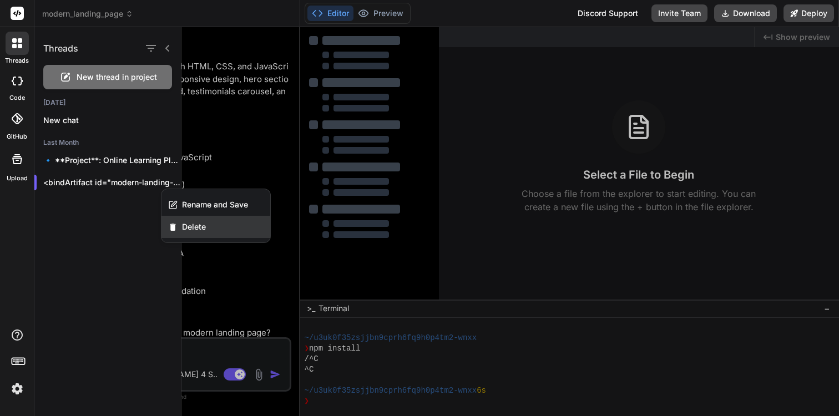
click at [189, 223] on span "Delete" at bounding box center [194, 226] width 24 height 11
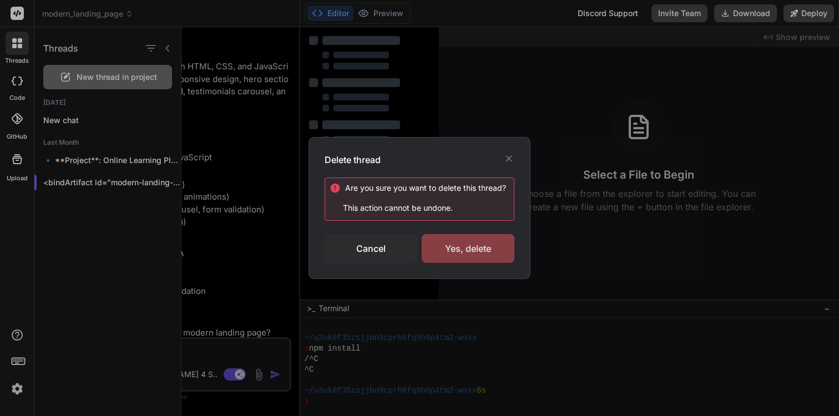
click at [462, 247] on div "Yes, delete" at bounding box center [468, 248] width 93 height 29
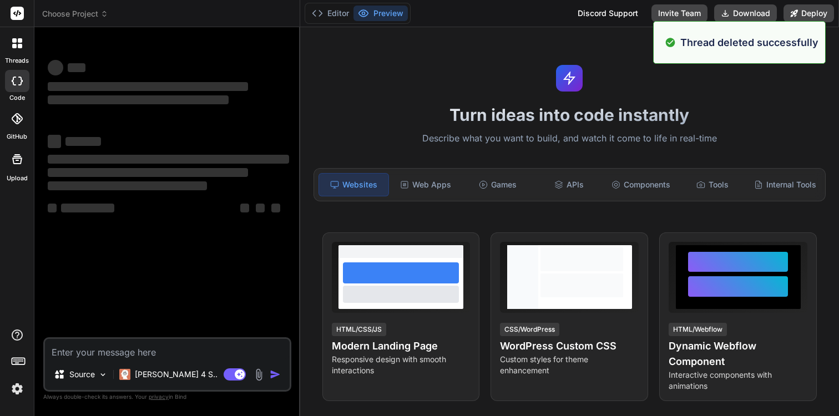
click at [231, 83] on span "‌" at bounding box center [148, 86] width 200 height 9
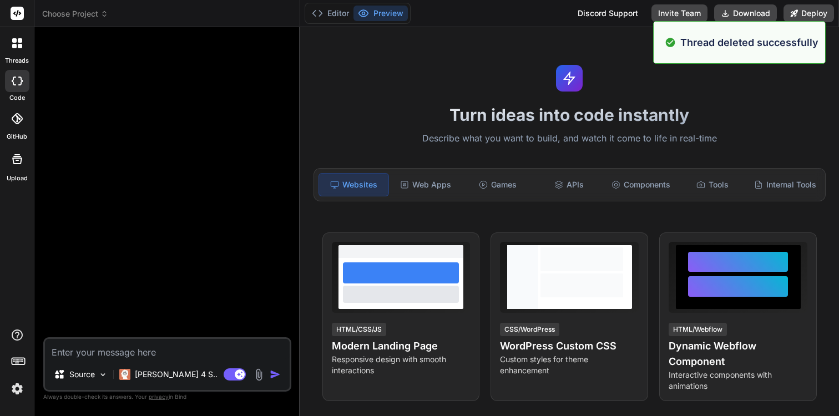
click at [99, 17] on span "Choose Project" at bounding box center [75, 13] width 66 height 11
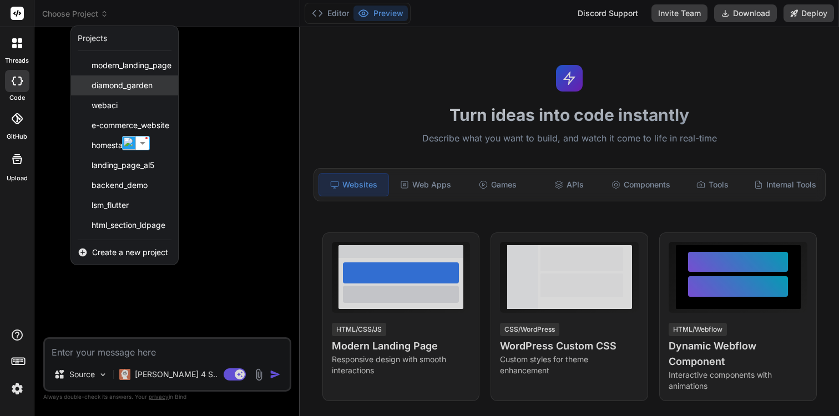
click at [114, 85] on span "diamond_garden" at bounding box center [122, 85] width 61 height 11
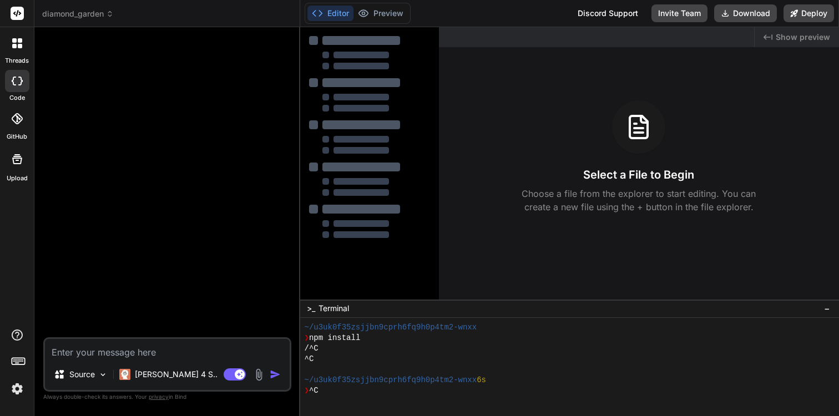
click at [115, 85] on div at bounding box center [168, 186] width 246 height 301
click at [13, 39] on icon at bounding box center [14, 40] width 4 height 4
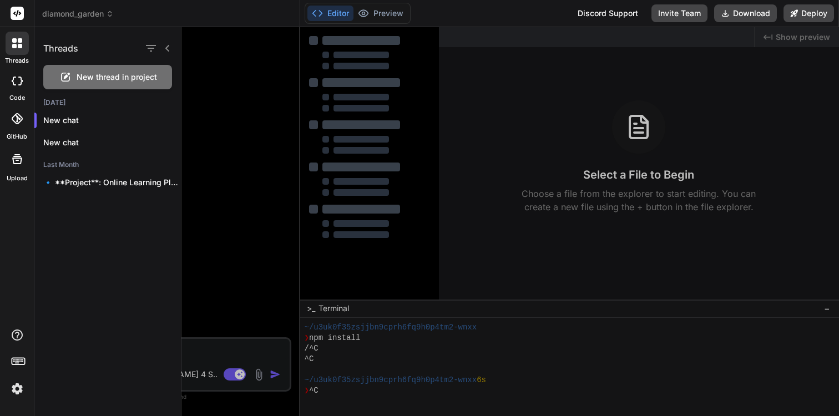
click at [17, 164] on icon at bounding box center [17, 159] width 13 height 13
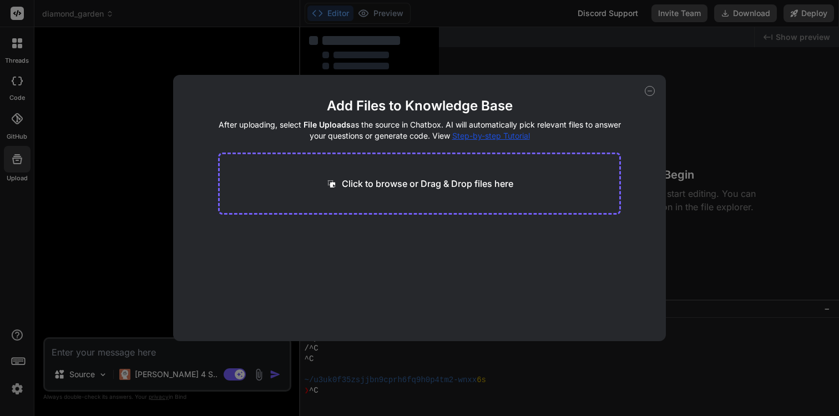
click at [486, 133] on span "Step-by-step Tutorial" at bounding box center [491, 135] width 78 height 9
click at [648, 90] on icon at bounding box center [650, 91] width 10 height 10
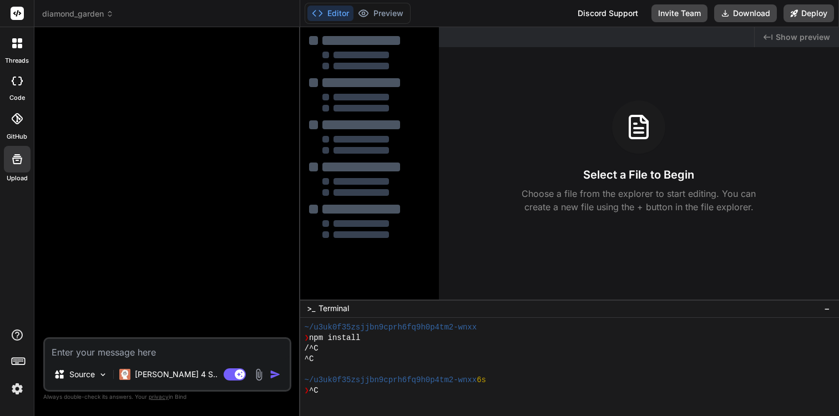
click at [90, 12] on span "diamond_garden" at bounding box center [78, 13] width 72 height 11
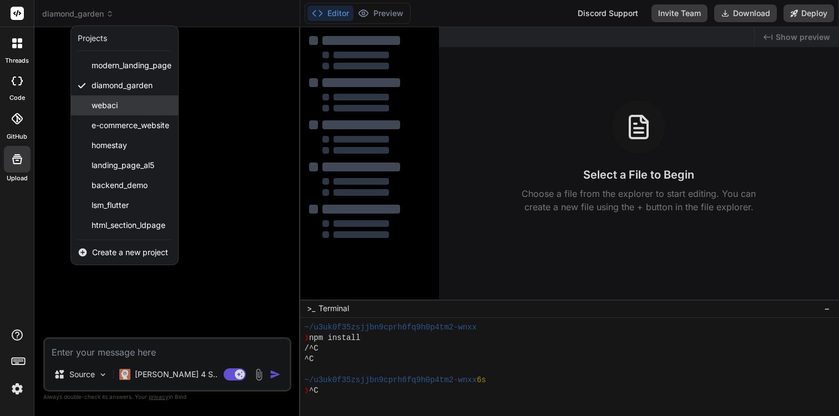
click at [133, 110] on div "webaci" at bounding box center [124, 105] width 107 height 20
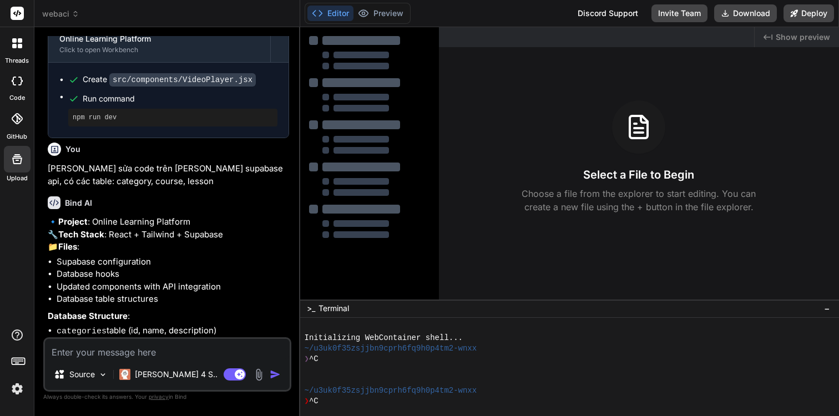
scroll to position [1224, 0]
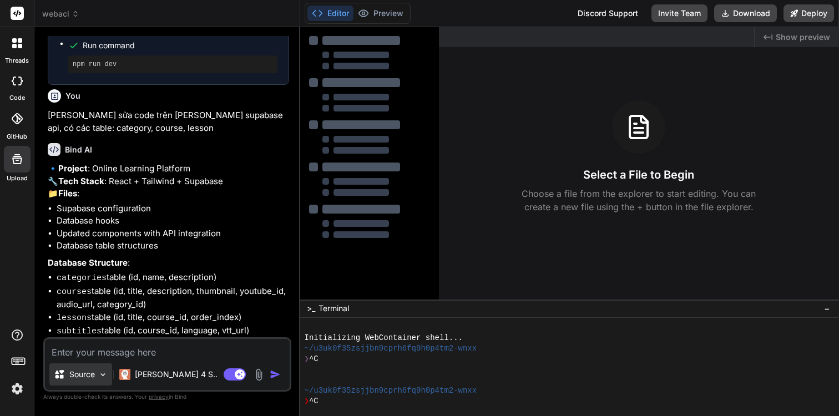
click at [93, 378] on p "Source" at bounding box center [82, 374] width 26 height 11
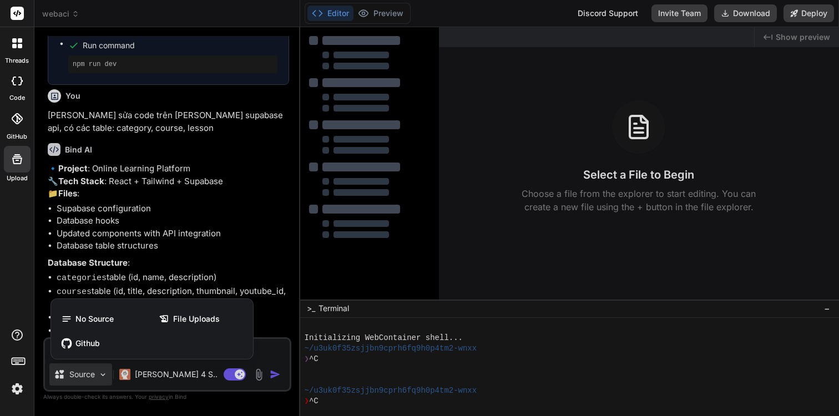
click at [158, 205] on div at bounding box center [419, 208] width 839 height 416
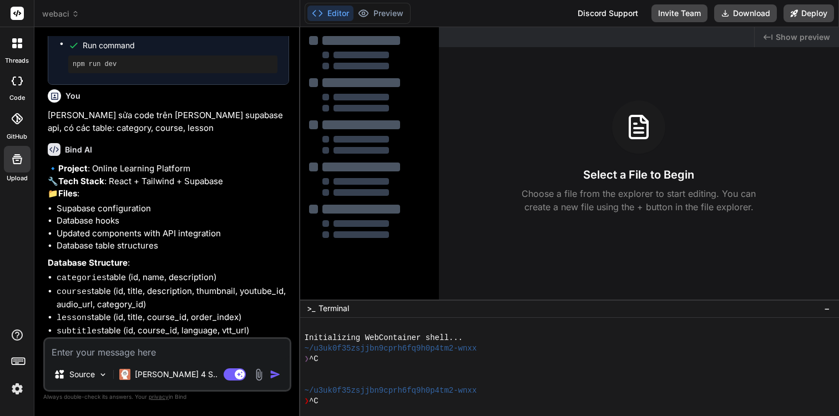
click at [329, 15] on button "Editor" at bounding box center [330, 14] width 46 height 16
click at [22, 84] on icon at bounding box center [17, 81] width 11 height 9
type textarea "x"
click at [20, 59] on label "threads" at bounding box center [17, 60] width 24 height 9
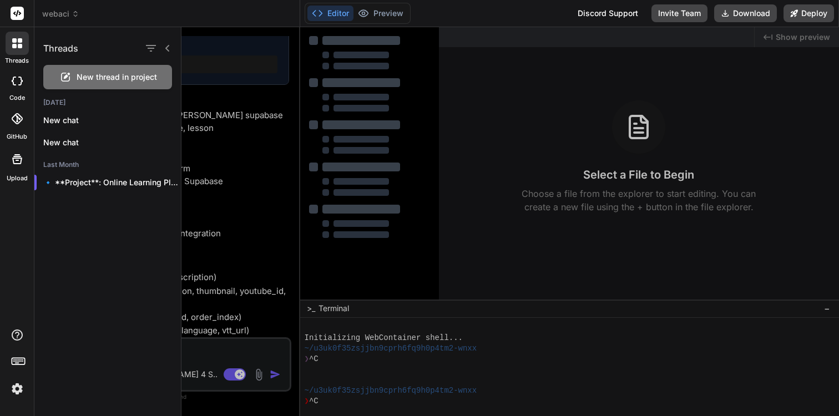
click at [11, 111] on div at bounding box center [17, 119] width 24 height 24
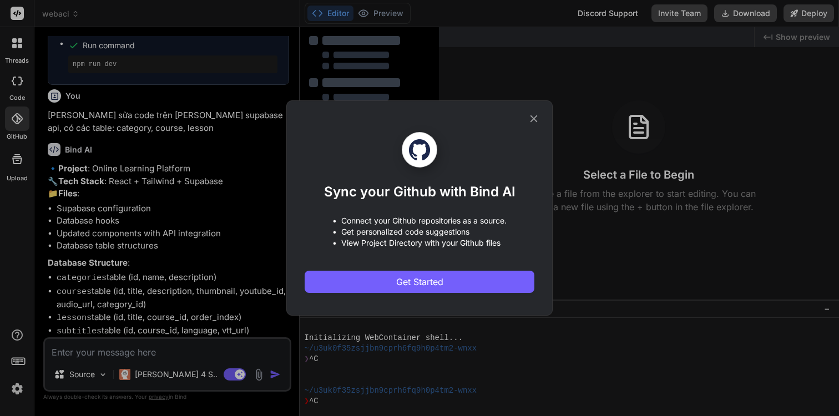
click at [536, 112] on div "Sync your Github with Bind AI • Connect your Github repositories as a source. •…" at bounding box center [419, 207] width 266 height 215
click at [532, 121] on icon at bounding box center [534, 119] width 12 height 12
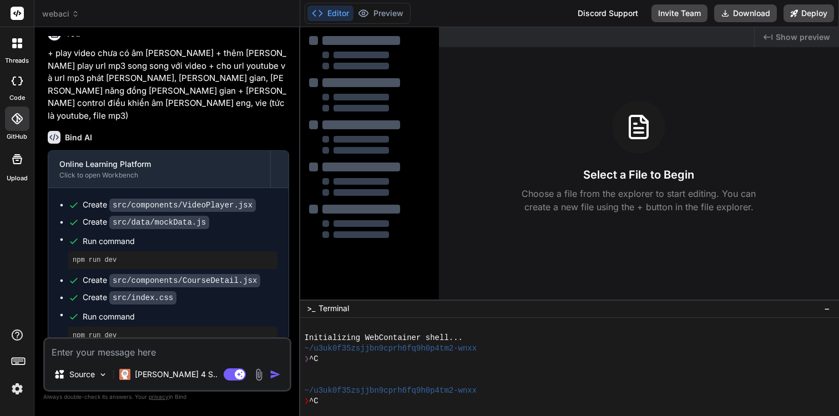
scroll to position [0, 0]
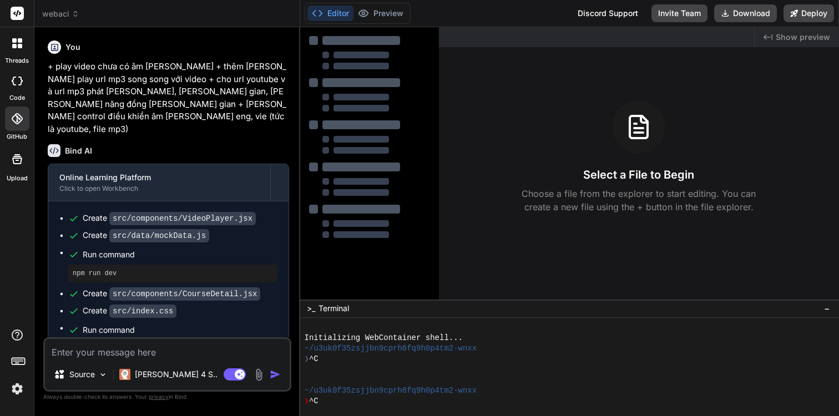
click at [14, 54] on div at bounding box center [17, 43] width 23 height 23
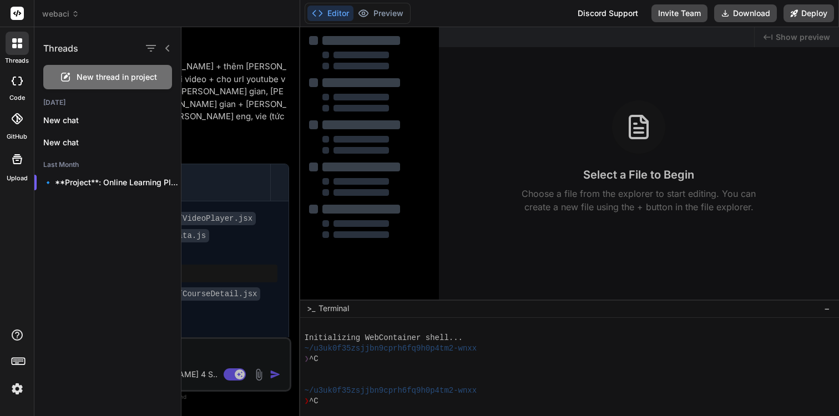
click at [63, 17] on span "webaci" at bounding box center [60, 13] width 37 height 11
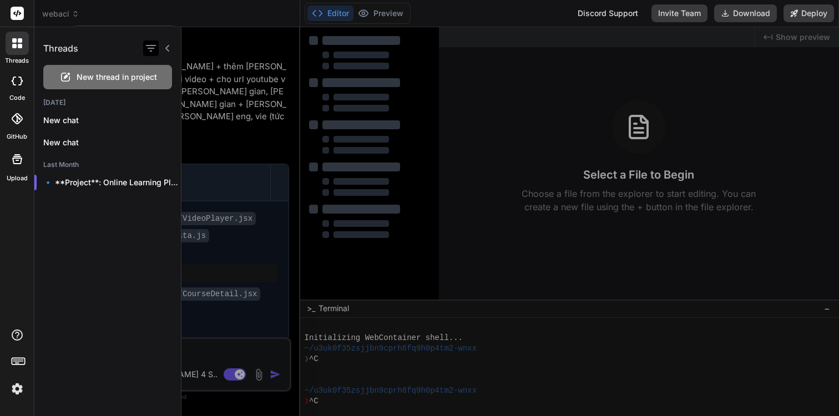
click at [156, 43] on icon "button" at bounding box center [150, 48] width 13 height 13
click at [19, 130] on div at bounding box center [17, 119] width 24 height 24
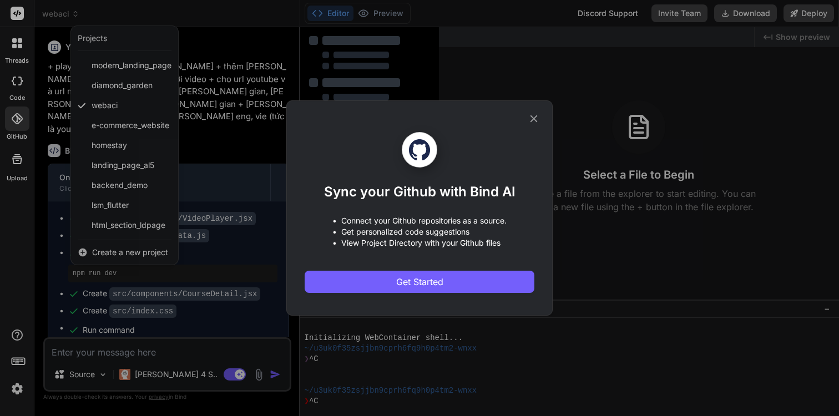
click at [536, 123] on icon at bounding box center [534, 119] width 12 height 12
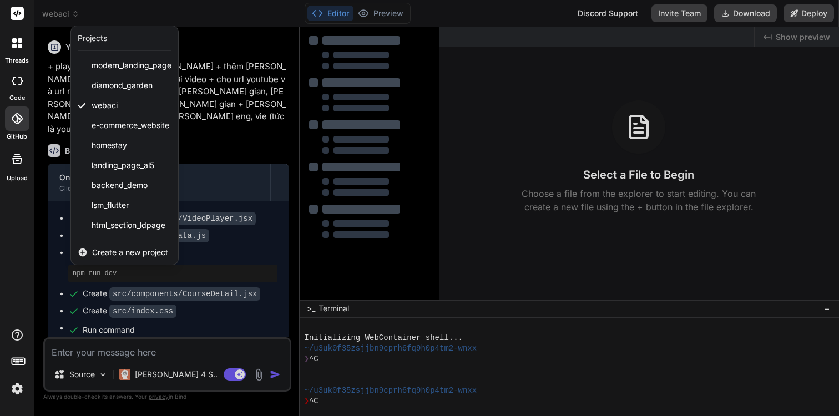
click at [247, 139] on div at bounding box center [419, 208] width 839 height 416
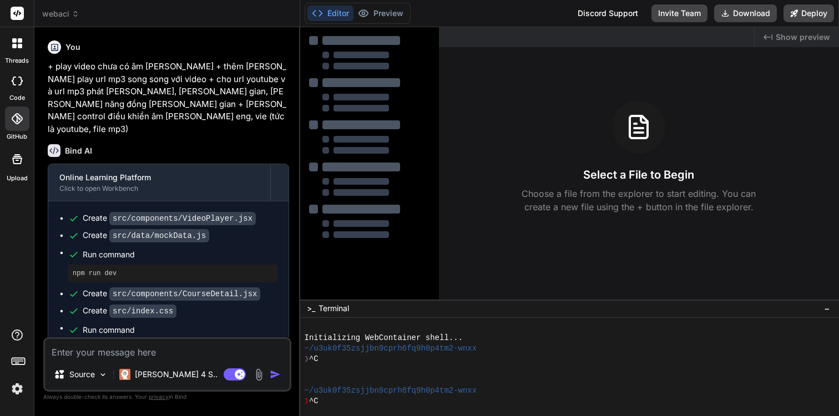
click at [21, 358] on icon at bounding box center [19, 361] width 16 height 16
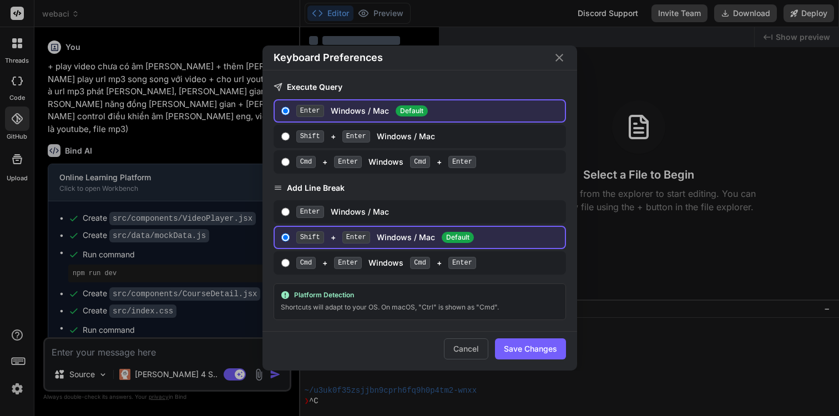
click at [183, 256] on div "Keyboard Preferences Execute Query Enter Windows / Mac Default Shift + Enter Wi…" at bounding box center [419, 208] width 839 height 416
